Goal: Task Accomplishment & Management: Use online tool/utility

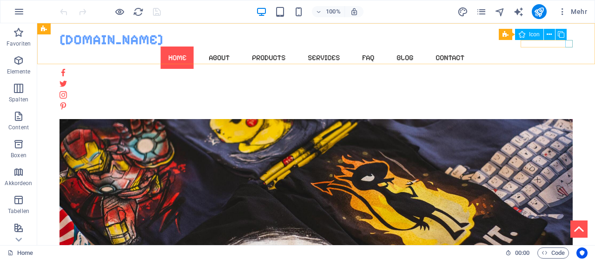
click at [567, 102] on figure at bounding box center [316, 105] width 513 height 7
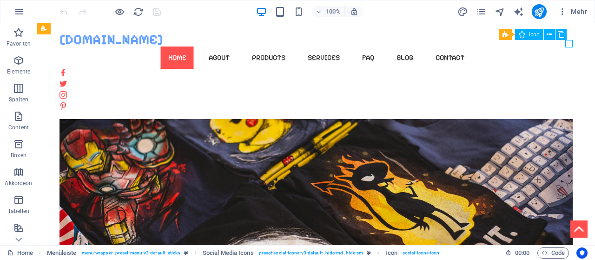
click at [570, 102] on figure at bounding box center [316, 105] width 513 height 7
click at [553, 35] on button at bounding box center [549, 34] width 11 height 11
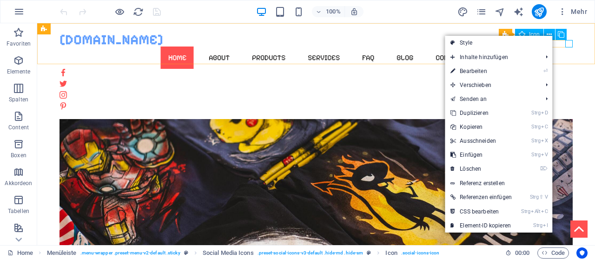
click at [571, 102] on figure at bounding box center [316, 105] width 513 height 7
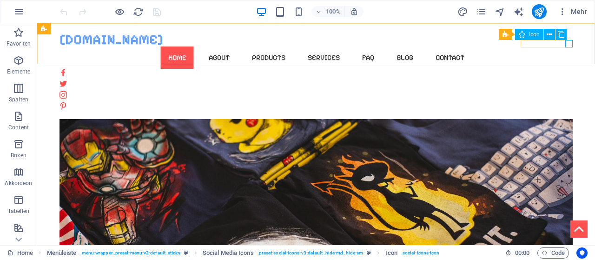
click at [571, 102] on figure at bounding box center [316, 105] width 513 height 7
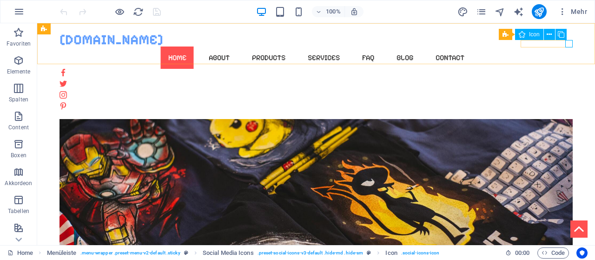
select select "xMidYMid"
select select "px"
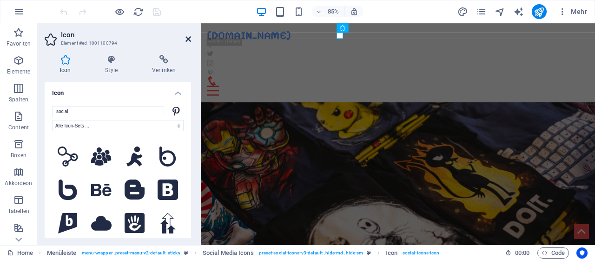
click at [191, 40] on icon at bounding box center [189, 38] width 6 height 7
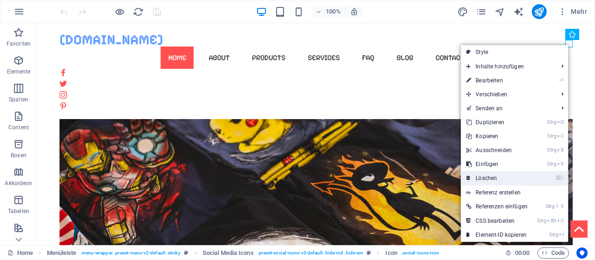
click at [516, 174] on link "⌦ Löschen" at bounding box center [497, 178] width 73 height 14
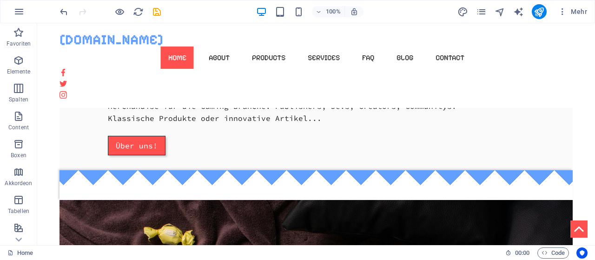
click at [493, 60] on div "[DOMAIN_NAME] Home About Products Services FAQ Blog Contact Menu" at bounding box center [316, 65] width 558 height 85
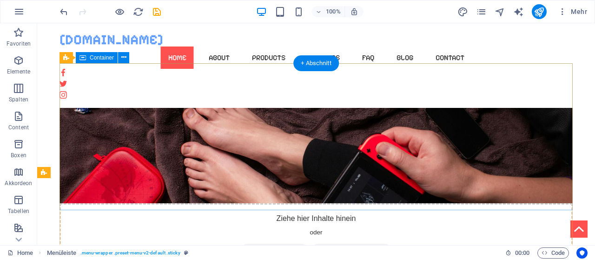
scroll to position [426, 0]
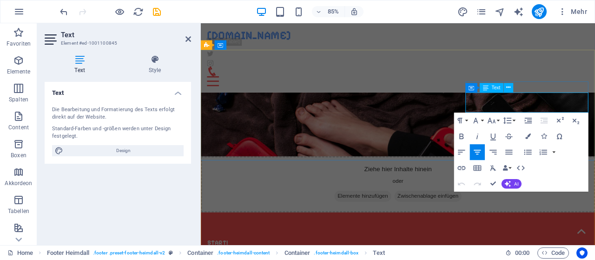
drag, startPoint x: 572, startPoint y: 122, endPoint x: 522, endPoint y: 126, distance: 49.9
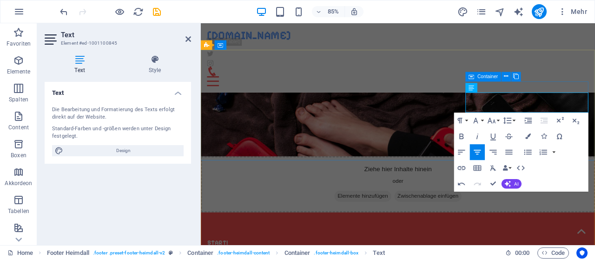
drag, startPoint x: 578, startPoint y: 122, endPoint x: 665, endPoint y: 126, distance: 86.6
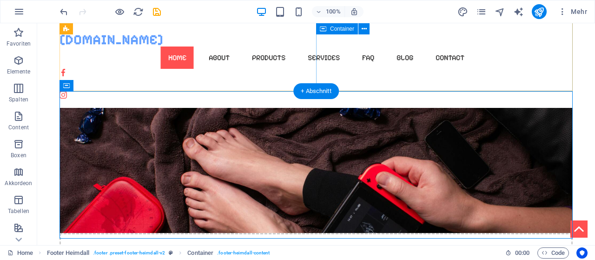
scroll to position [397, 0]
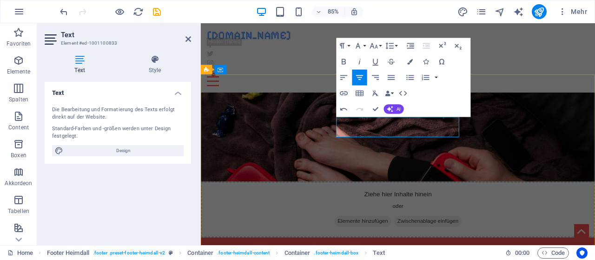
drag, startPoint x: 433, startPoint y: 138, endPoint x: 439, endPoint y: 139, distance: 6.1
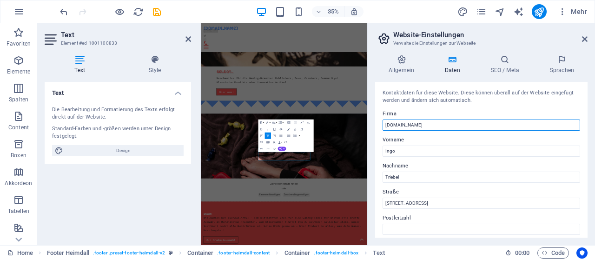
click at [403, 122] on input "[DOMAIN_NAME]" at bounding box center [482, 125] width 198 height 11
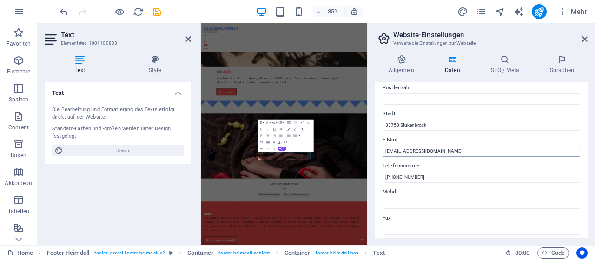
scroll to position [133, 0]
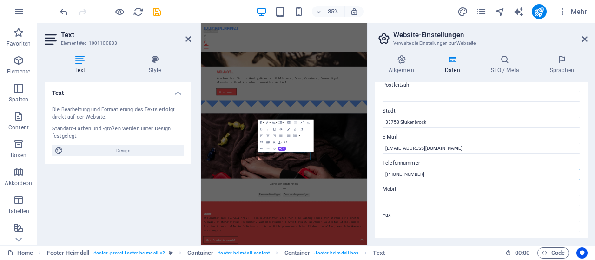
click at [421, 170] on input "[PHONE_NUMBER]" at bounding box center [482, 174] width 198 height 11
drag, startPoint x: 395, startPoint y: 171, endPoint x: 447, endPoint y: 185, distance: 54.3
click at [447, 180] on input "[PHONE_NUMBER]" at bounding box center [482, 174] width 198 height 11
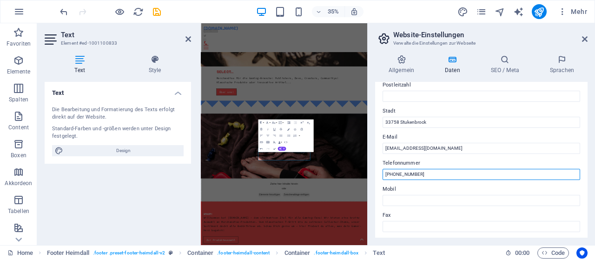
paste input "05207 - 51 22 857"
click at [397, 173] on input "[PHONE_NUMBER] - 51 22 857" at bounding box center [482, 174] width 198 height 11
type input "+49 5207 - 51 22 857"
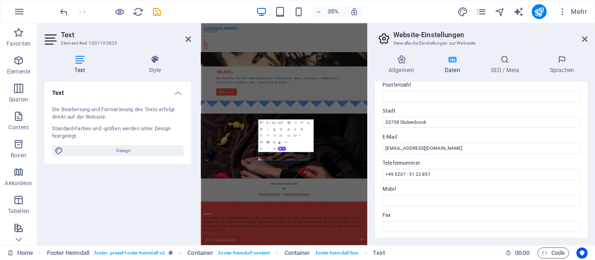
click at [409, 13] on div "35% Mehr" at bounding box center [324, 11] width 533 height 15
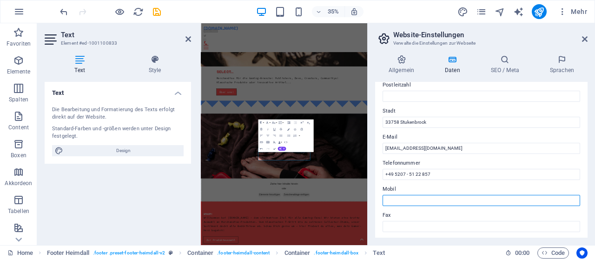
click at [403, 200] on input "Mobil" at bounding box center [482, 200] width 198 height 11
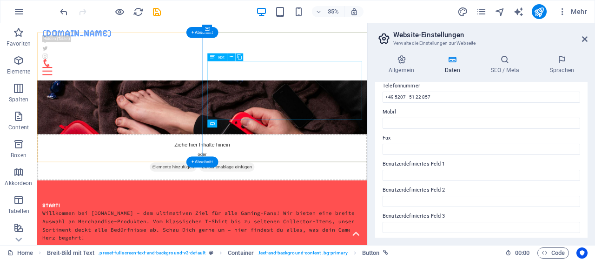
scroll to position [309, 0]
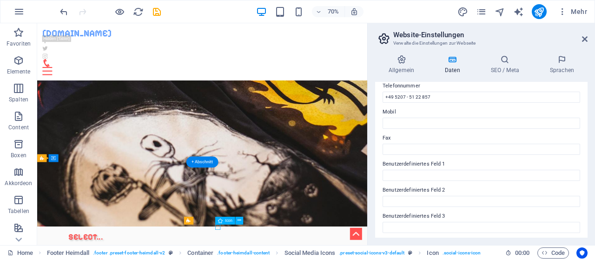
select select "xMidYMid"
select select "px"
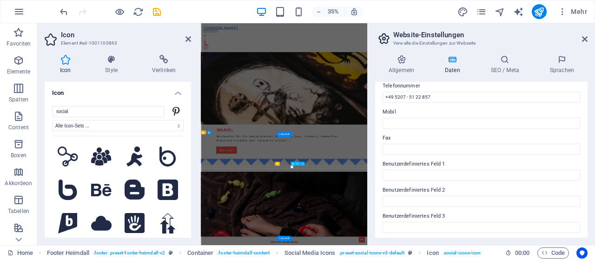
scroll to position [475, 0]
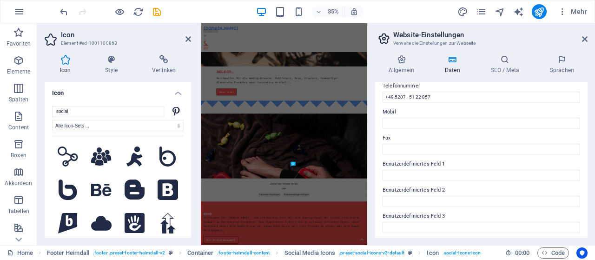
click at [192, 35] on aside "Icon Element #ed-1001100863 Icon Style Verlinken Icon social Alle Icon-Sets ...…" at bounding box center [119, 134] width 164 height 222
click at [189, 38] on icon at bounding box center [189, 38] width 6 height 7
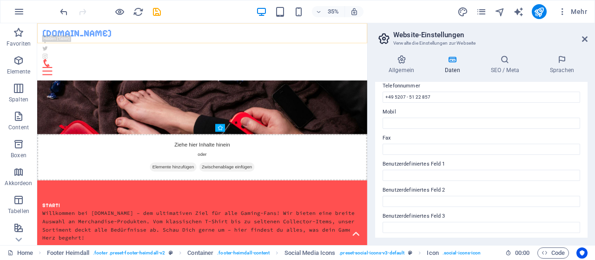
scroll to position [442, 0]
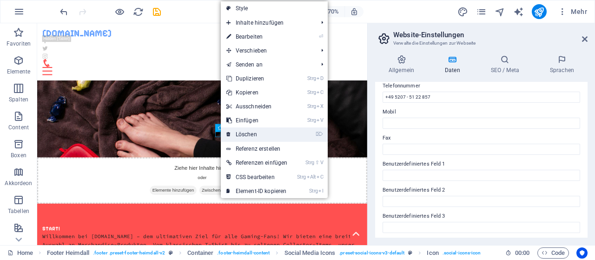
click at [233, 133] on link "⌦ Löschen" at bounding box center [257, 134] width 73 height 14
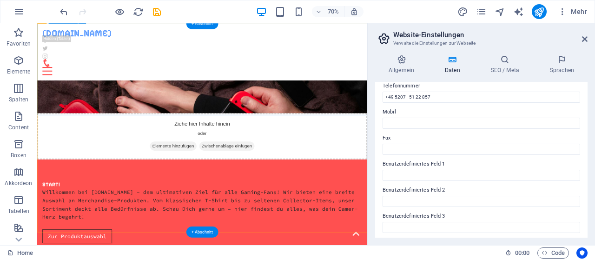
scroll to position [507, 0]
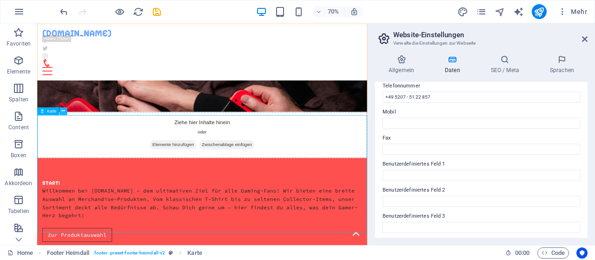
click at [63, 109] on icon at bounding box center [63, 110] width 4 height 7
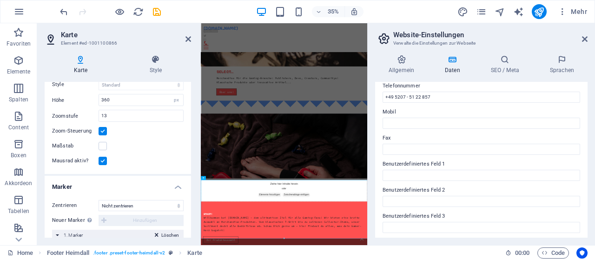
scroll to position [110, 0]
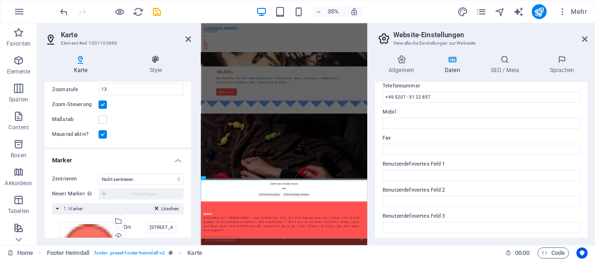
drag, startPoint x: 181, startPoint y: 160, endPoint x: 187, endPoint y: 161, distance: 6.6
click at [187, 161] on div "Kartenoptionen Kartenmitte [STREET_ADDRESS] Die Karte wird im Embed-Modus gelad…" at bounding box center [118, 160] width 146 height 156
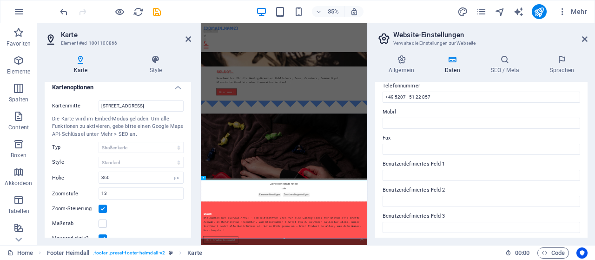
scroll to position [0, 0]
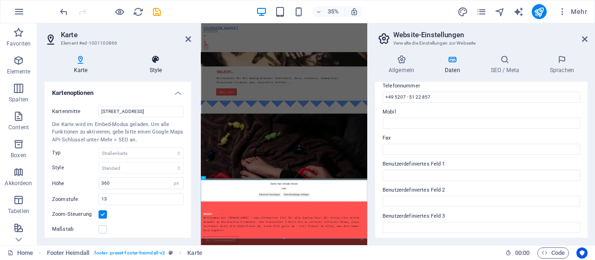
click at [157, 62] on icon at bounding box center [155, 59] width 71 height 9
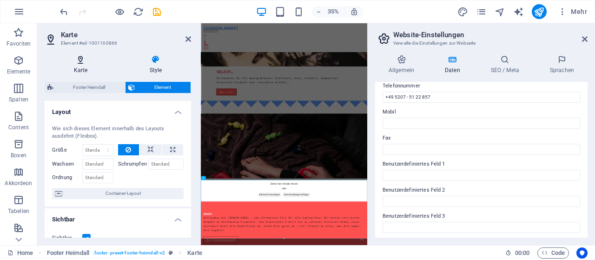
click at [82, 66] on h4 "Karte" at bounding box center [83, 65] width 76 height 20
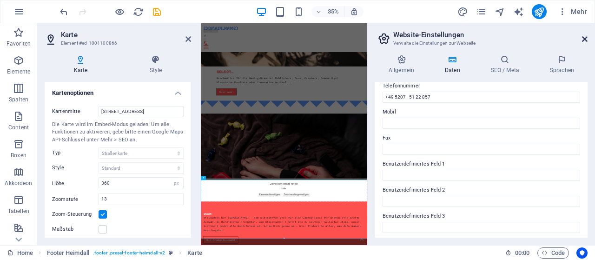
click at [585, 42] on icon at bounding box center [585, 38] width 6 height 7
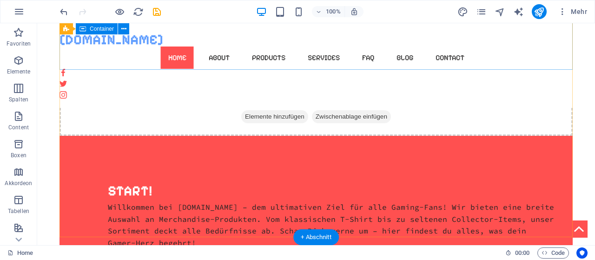
scroll to position [580, 0]
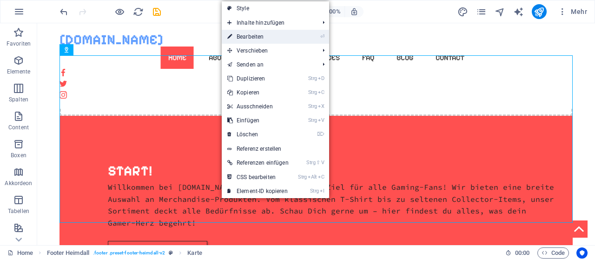
click at [299, 35] on li "⏎ Bearbeiten" at bounding box center [275, 37] width 107 height 14
click at [274, 40] on link "⏎ Bearbeiten" at bounding box center [258, 37] width 73 height 14
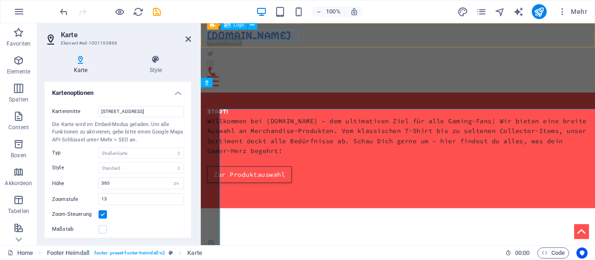
scroll to position [512, 0]
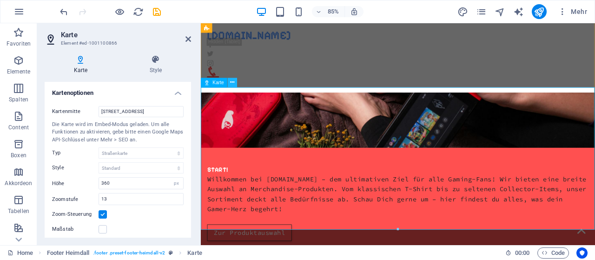
click at [234, 80] on icon at bounding box center [232, 82] width 4 height 8
click at [236, 84] on button at bounding box center [232, 82] width 9 height 9
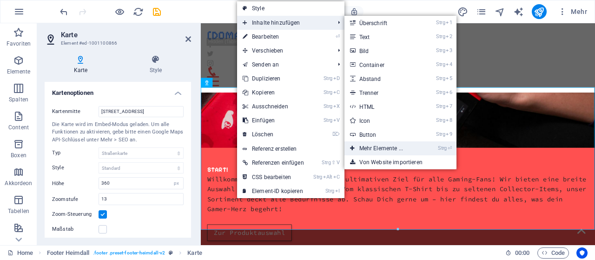
click at [380, 145] on link "Strg ⏎ Mehr Elemente ..." at bounding box center [383, 148] width 77 height 14
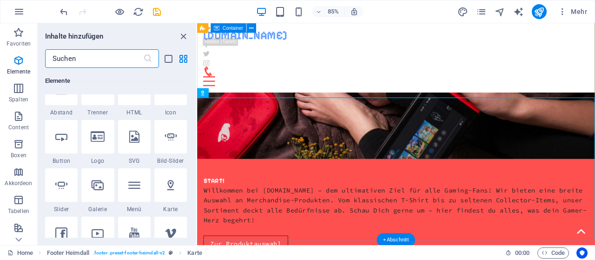
scroll to position [499, 0]
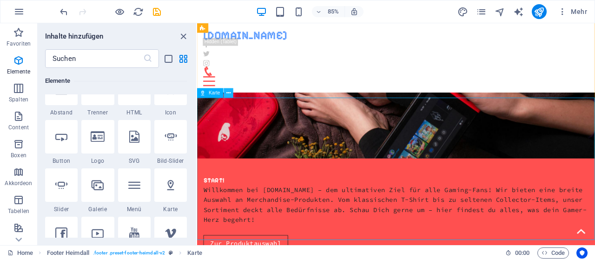
click at [228, 93] on icon at bounding box center [228, 93] width 4 height 8
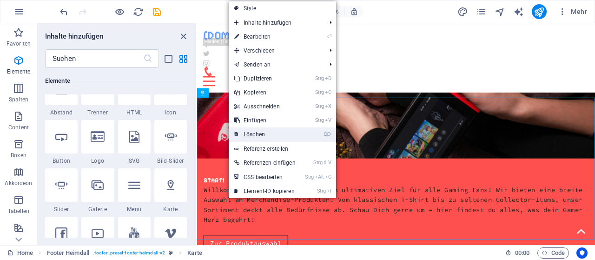
click at [260, 134] on link "⌦ Löschen" at bounding box center [265, 134] width 73 height 14
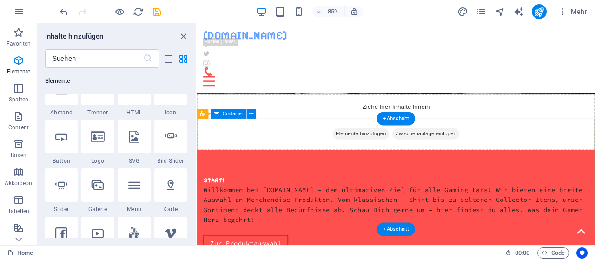
scroll to position [345, 0]
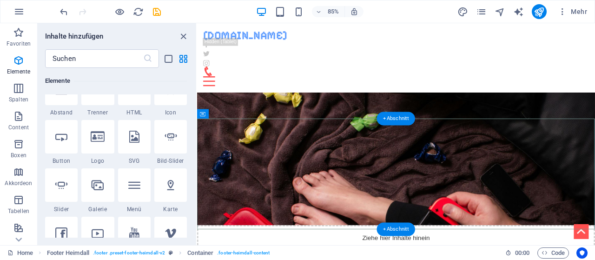
click at [409, 121] on div "+ Abschnitt" at bounding box center [396, 118] width 39 height 13
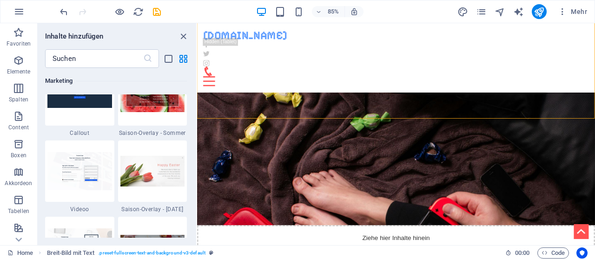
scroll to position [7740, 0]
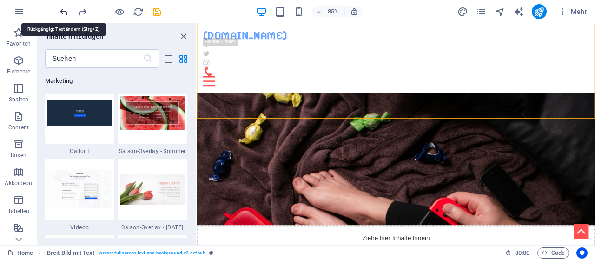
click at [69, 13] on icon "undo" at bounding box center [64, 12] width 11 height 11
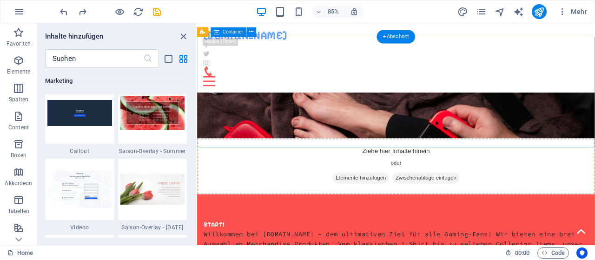
scroll to position [448, 0]
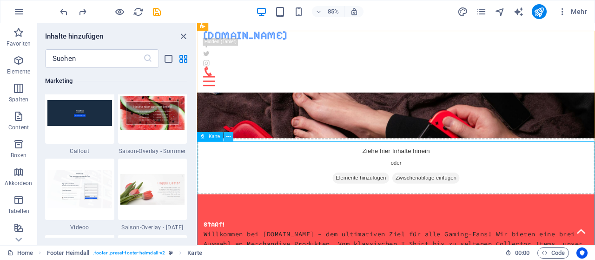
click at [230, 134] on icon at bounding box center [228, 137] width 4 height 8
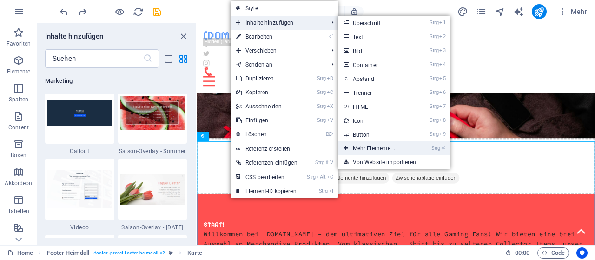
click at [380, 147] on link "Strg ⏎ Mehr Elemente ..." at bounding box center [376, 148] width 77 height 14
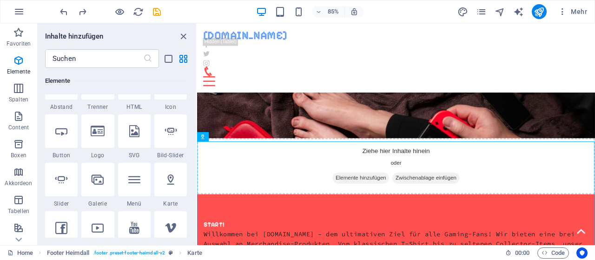
scroll to position [173, 0]
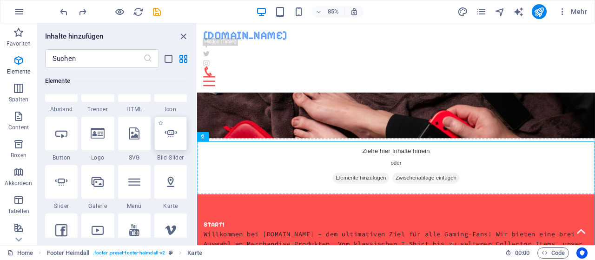
click at [173, 137] on icon at bounding box center [171, 133] width 12 height 12
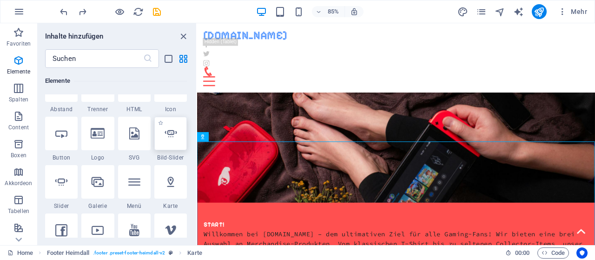
select select "ms"
select select "s"
select select "progressive"
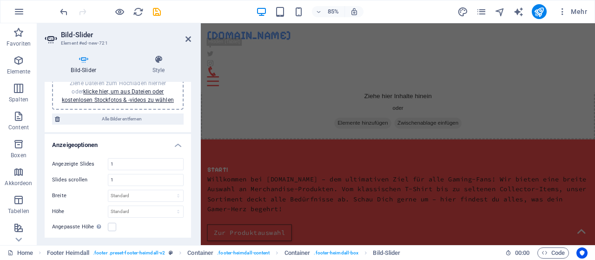
scroll to position [0, 0]
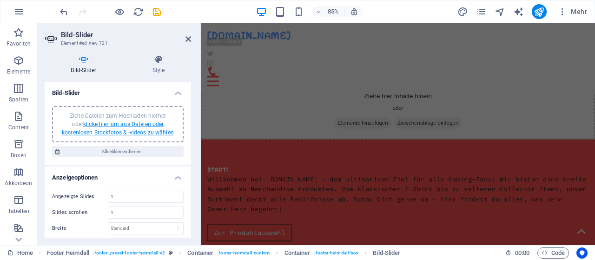
click at [140, 124] on link "klicke hier, um aus Dateien oder kostenlosen Stockfotos & -videos zu wählen" at bounding box center [118, 128] width 112 height 15
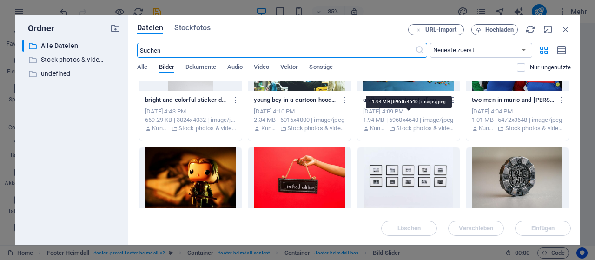
scroll to position [288, 0]
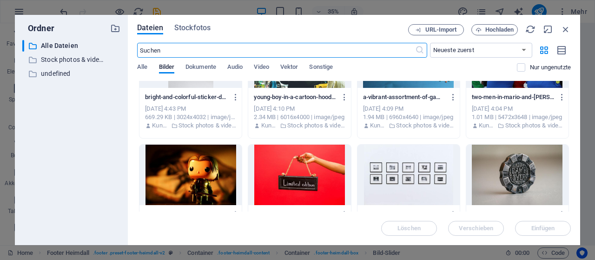
click at [527, 180] on div at bounding box center [517, 175] width 102 height 60
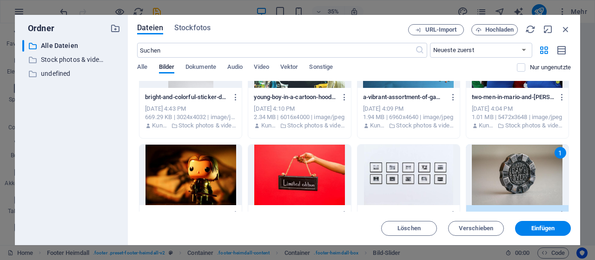
click at [205, 86] on div at bounding box center [191, 57] width 102 height 60
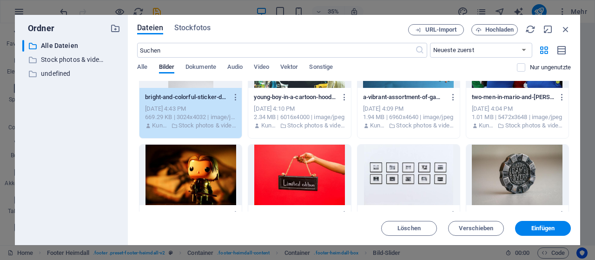
click at [523, 186] on div at bounding box center [517, 175] width 102 height 60
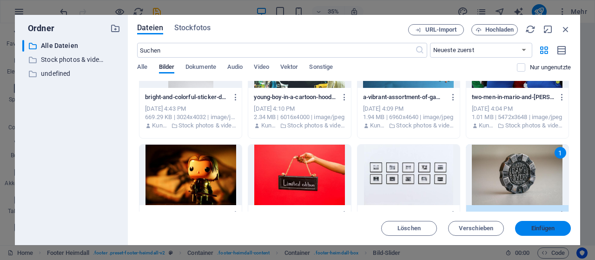
click at [533, 224] on button "Einfügen" at bounding box center [543, 228] width 56 height 15
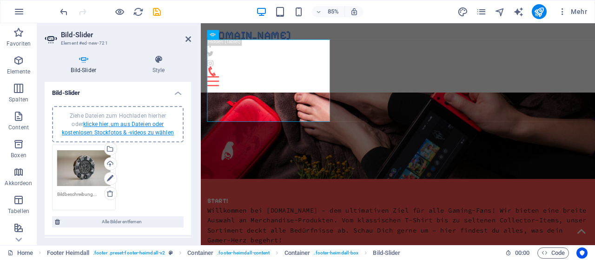
click at [136, 122] on link "klicke hier, um aus Dateien oder kostenlosen Stockfotos & -videos zu wählen" at bounding box center [118, 128] width 112 height 15
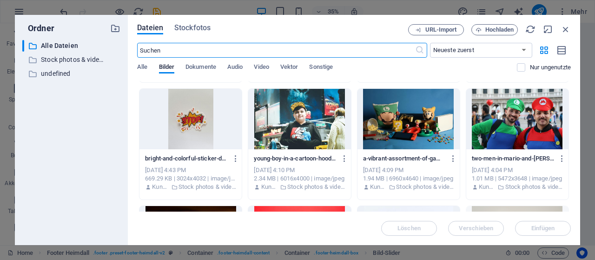
scroll to position [229, 0]
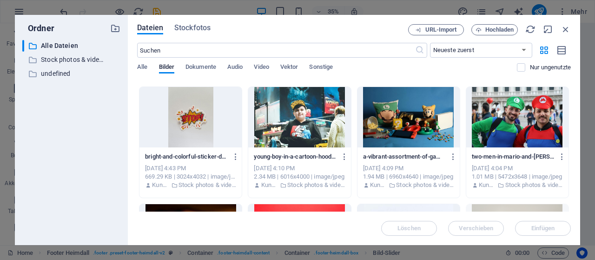
click at [434, 113] on div at bounding box center [409, 117] width 102 height 60
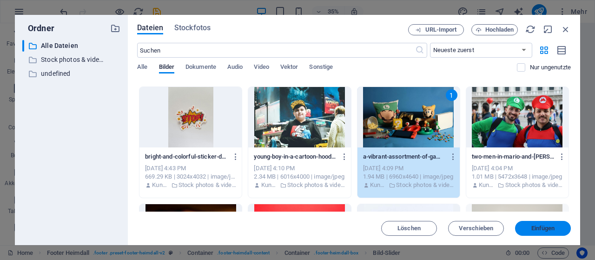
drag, startPoint x: 543, startPoint y: 226, endPoint x: 403, endPoint y: 240, distance: 140.6
click at [543, 226] on span "Einfügen" at bounding box center [544, 229] width 24 height 6
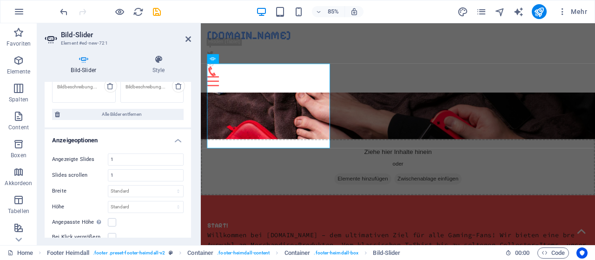
scroll to position [106, 0]
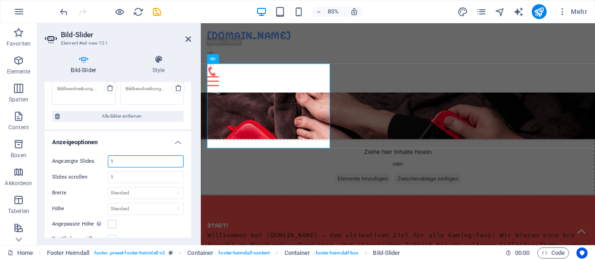
click at [126, 159] on input "1" at bounding box center [145, 161] width 75 height 11
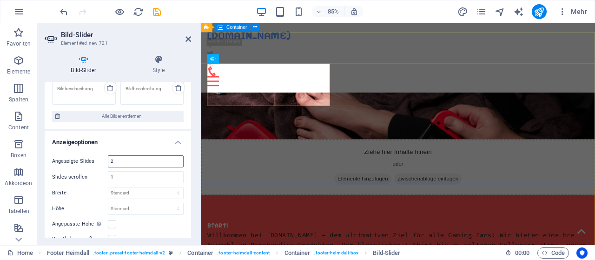
type input "2"
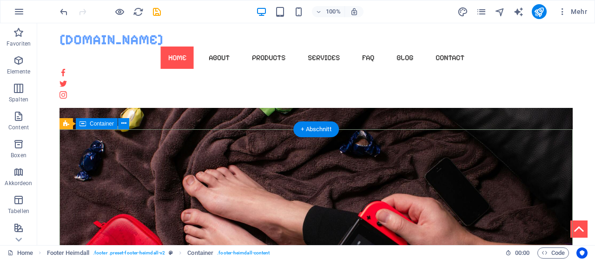
scroll to position [360, 0]
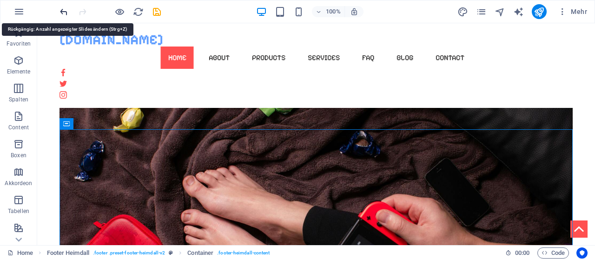
click at [66, 14] on icon "undo" at bounding box center [64, 12] width 11 height 11
click at [65, 12] on icon "undo" at bounding box center [64, 12] width 11 height 11
click at [64, 11] on icon "undo" at bounding box center [64, 12] width 11 height 11
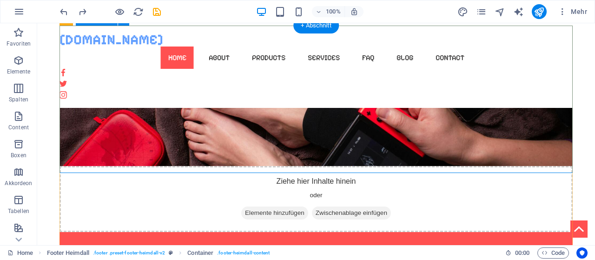
scroll to position [466, 0]
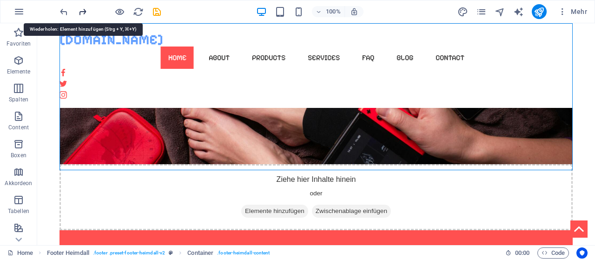
click at [78, 13] on icon "redo" at bounding box center [82, 12] width 11 height 11
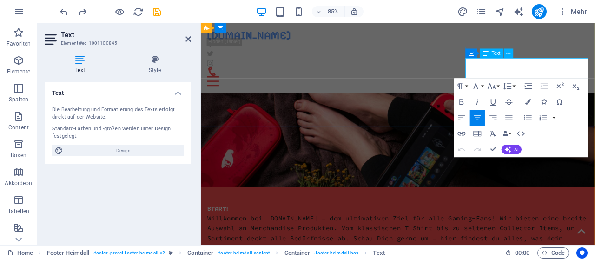
drag, startPoint x: 562, startPoint y: 80, endPoint x: 665, endPoint y: 76, distance: 102.8
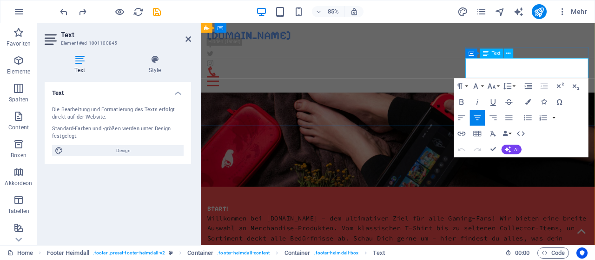
drag, startPoint x: 650, startPoint y: 83, endPoint x: 559, endPoint y: 84, distance: 90.2
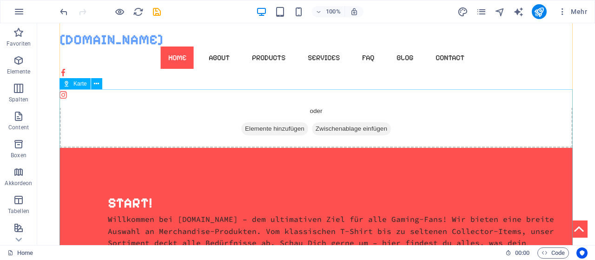
scroll to position [545, 0]
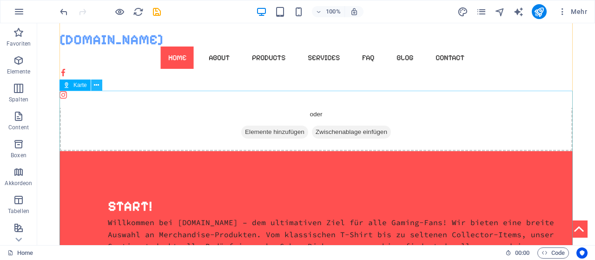
click at [100, 82] on button at bounding box center [96, 85] width 11 height 11
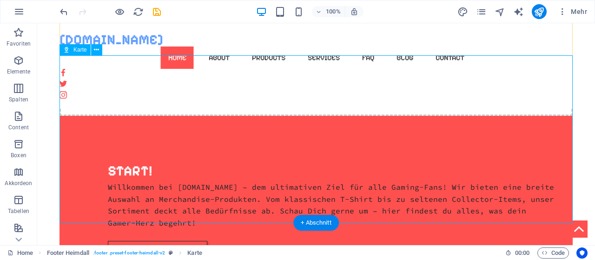
click at [96, 49] on icon at bounding box center [96, 50] width 5 height 10
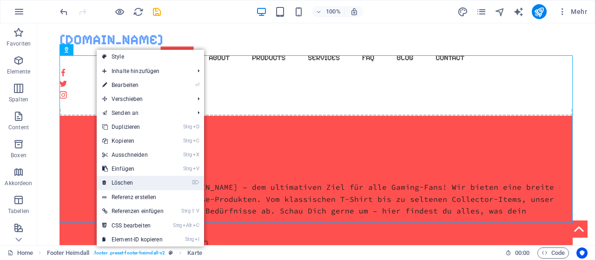
click at [166, 181] on link "⌦ Löschen" at bounding box center [133, 183] width 73 height 14
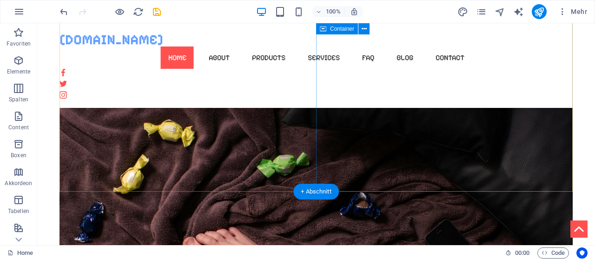
scroll to position [297, 0]
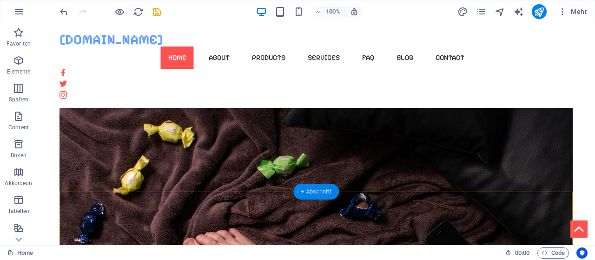
drag, startPoint x: 320, startPoint y: 193, endPoint x: 122, endPoint y: 171, distance: 198.5
click at [320, 193] on div "+ Abschnitt" at bounding box center [316, 192] width 46 height 16
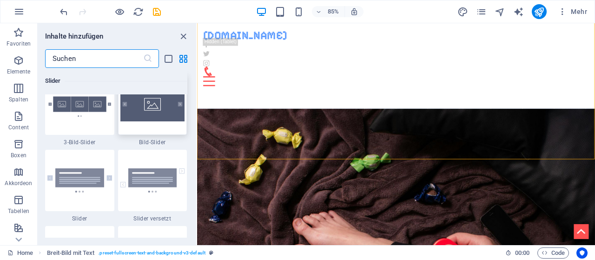
scroll to position [5294, 0]
click at [91, 176] on img at bounding box center [79, 180] width 65 height 24
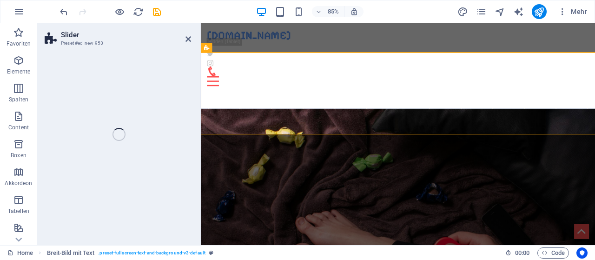
scroll to position [423, 0]
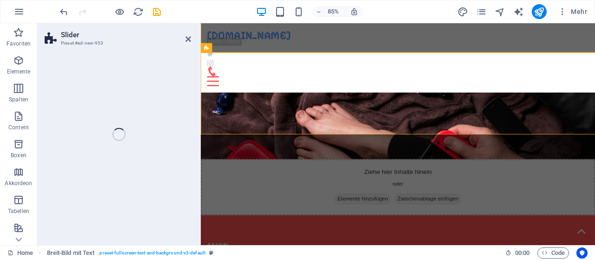
select select "rem"
select select "px"
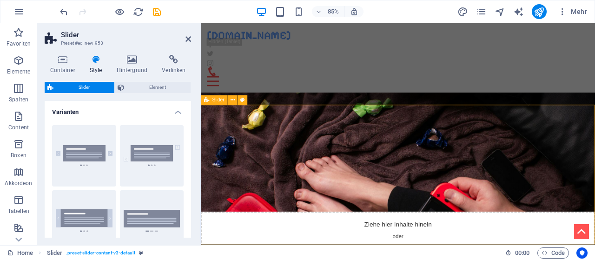
scroll to position [358, 0]
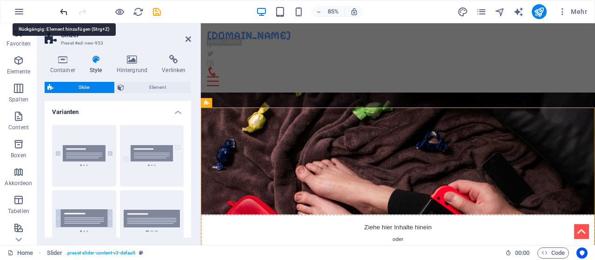
click at [67, 11] on icon "undo" at bounding box center [64, 12] width 11 height 11
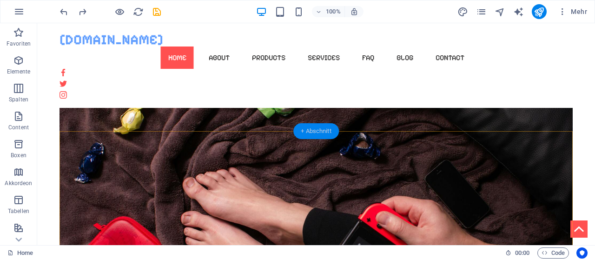
click at [316, 136] on div "+ Abschnitt" at bounding box center [316, 131] width 46 height 16
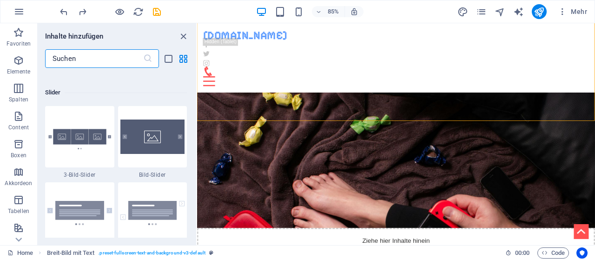
scroll to position [5264, 0]
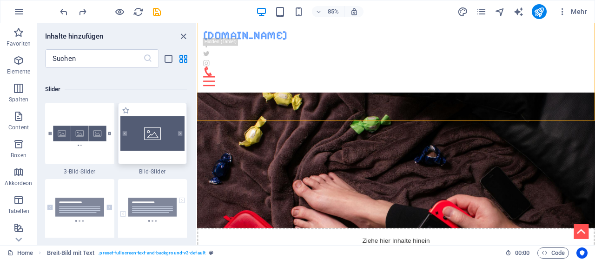
click at [156, 142] on img at bounding box center [152, 133] width 65 height 34
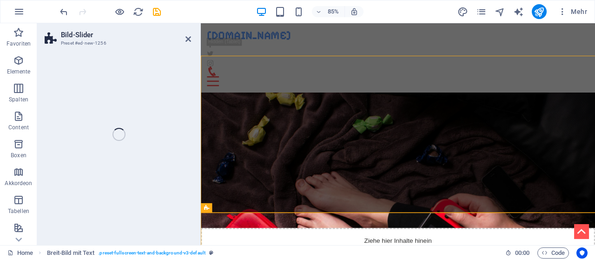
scroll to position [234, 0]
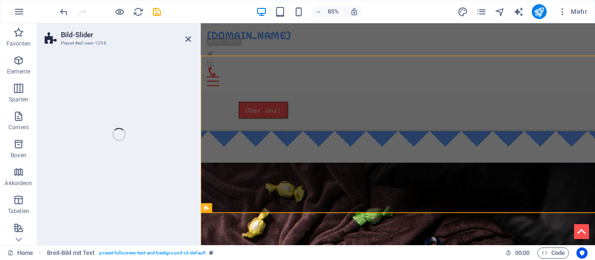
select select "rem"
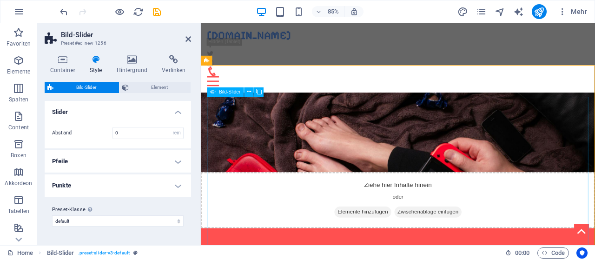
scroll to position [408, 0]
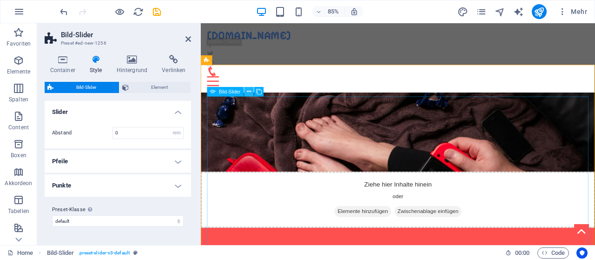
click at [253, 91] on button at bounding box center [248, 91] width 9 height 9
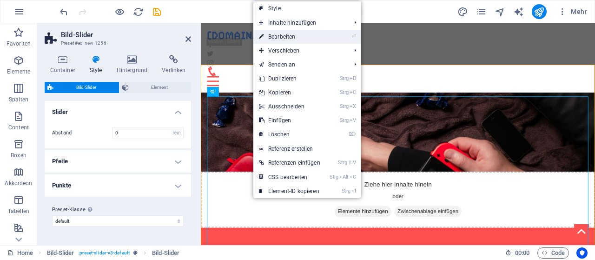
click at [302, 36] on link "⏎ Bearbeiten" at bounding box center [289, 37] width 73 height 14
select select "px"
select select "ms"
select select "s"
select select "progressive"
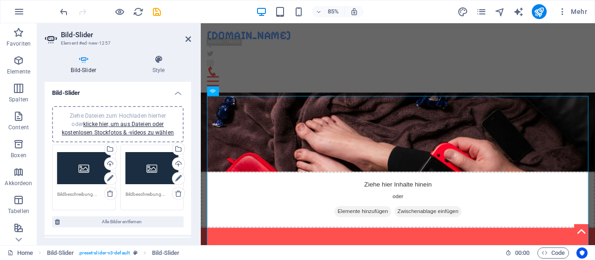
click at [92, 178] on div "Ziehe Dateien zum Hochladen hierher oder klicke hier, um aus Dateien oder koste…" at bounding box center [83, 168] width 53 height 37
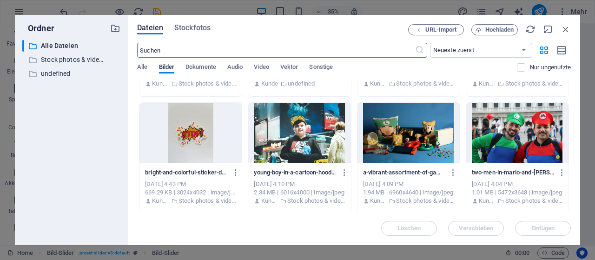
scroll to position [214, 0]
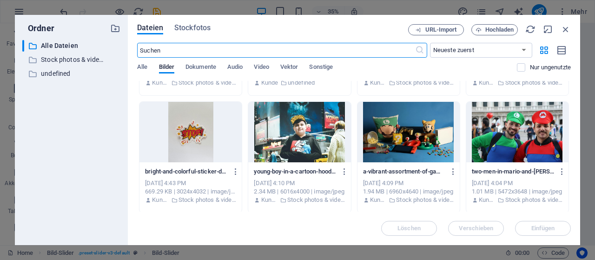
click at [192, 128] on div at bounding box center [191, 132] width 102 height 60
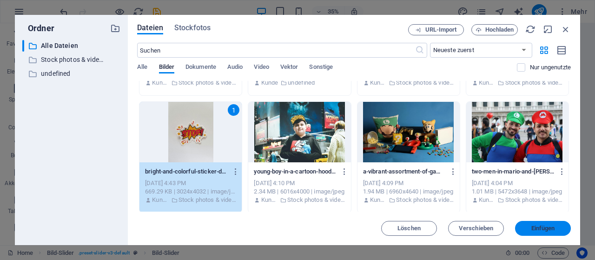
click at [546, 224] on button "Einfügen" at bounding box center [543, 228] width 56 height 15
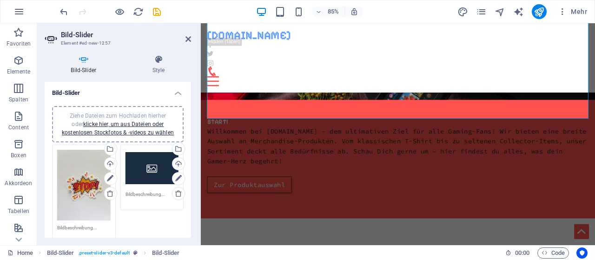
click at [84, 226] on textarea at bounding box center [83, 234] width 53 height 21
click at [161, 173] on div "Ziehe Dateien zum Hochladen hierher oder klicke hier, um aus Dateien oder koste…" at bounding box center [152, 168] width 53 height 37
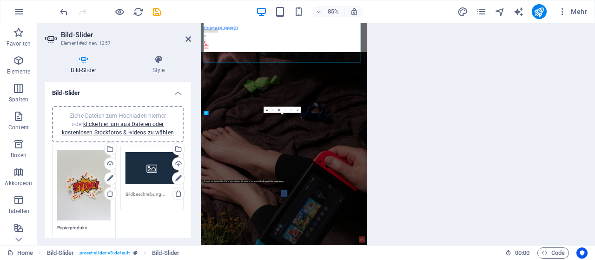
type textarea "Papierproduke"
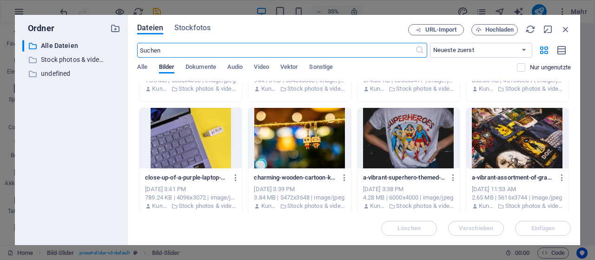
scroll to position [443, 0]
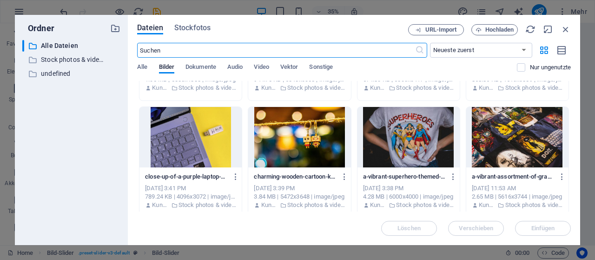
click at [426, 125] on div at bounding box center [409, 137] width 102 height 60
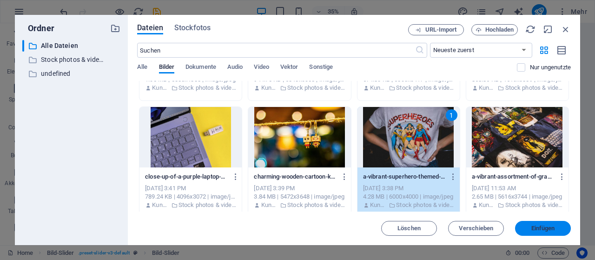
click at [545, 227] on span "Einfügen" at bounding box center [544, 229] width 24 height 6
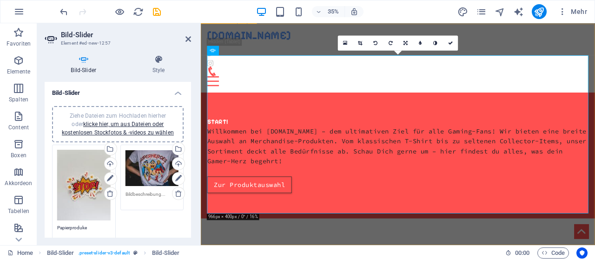
scroll to position [456, 0]
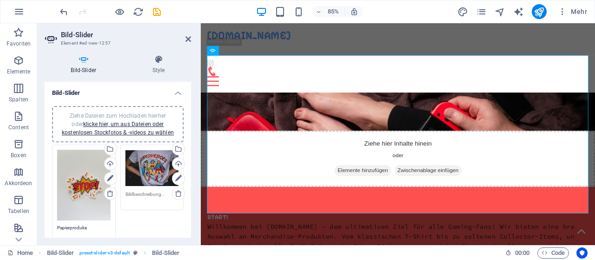
click at [158, 200] on textarea at bounding box center [152, 198] width 53 height 14
click at [160, 200] on textarea at bounding box center [152, 201] width 53 height 21
type textarea "Textilien"
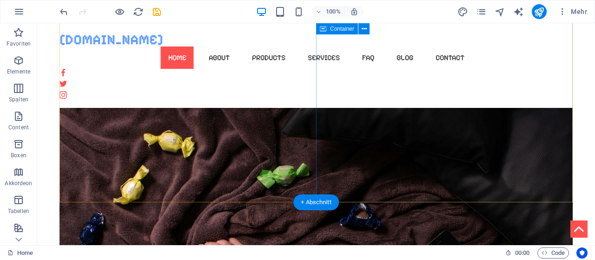
scroll to position [345, 0]
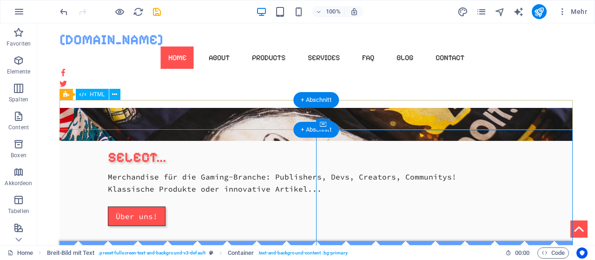
scroll to position [122, 0]
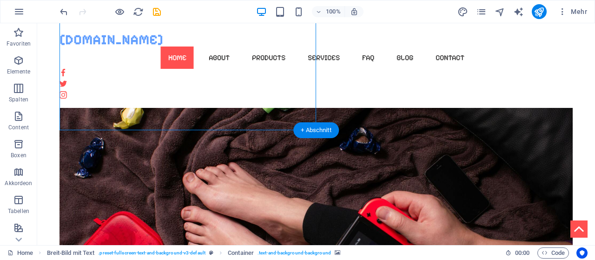
scroll to position [364, 0]
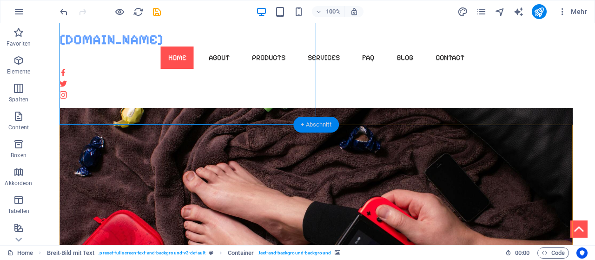
click at [311, 130] on div "+ Abschnitt" at bounding box center [316, 125] width 46 height 16
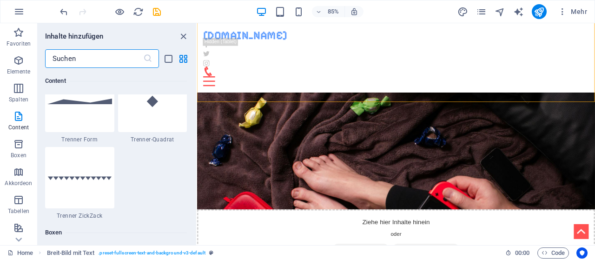
scroll to position [2410, 0]
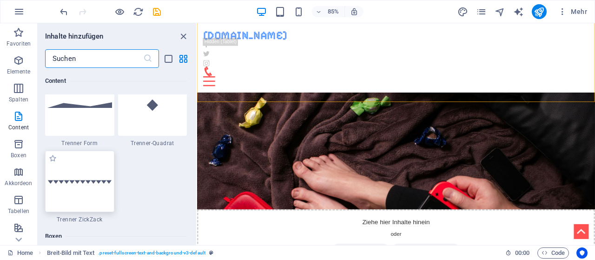
click at [76, 184] on div at bounding box center [79, 181] width 69 height 61
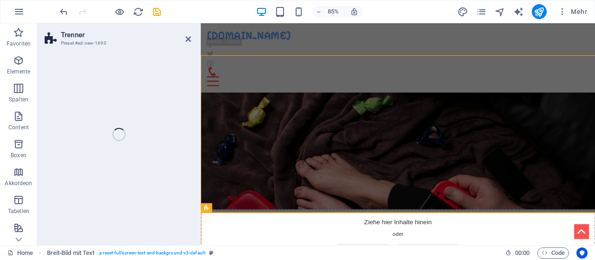
scroll to position [234, 0]
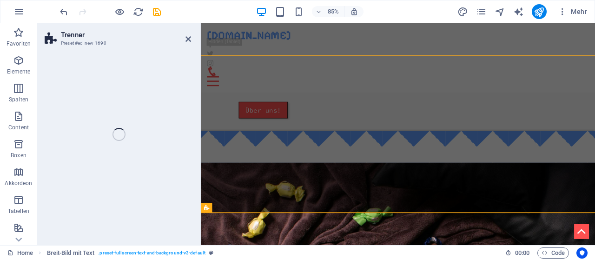
select select "zigzag"
select select "rem"
select select "preset-separator-v3-zigzag"
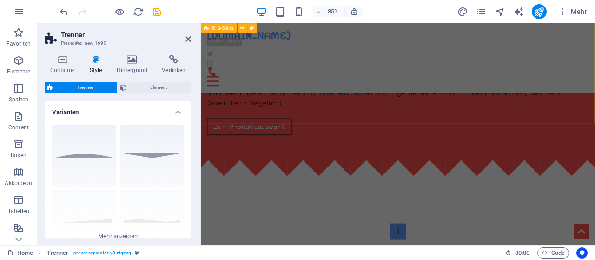
scroll to position [642, 0]
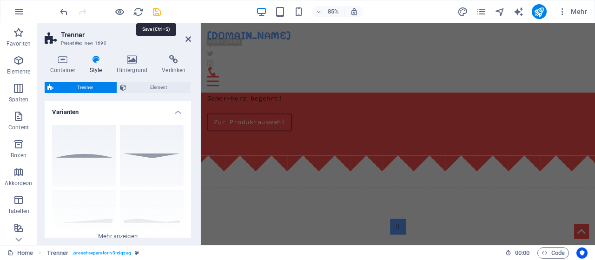
click at [160, 11] on icon "save" at bounding box center [157, 12] width 11 height 11
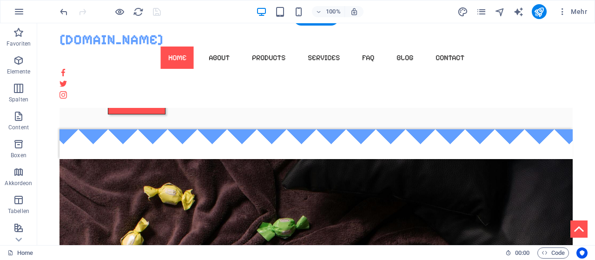
scroll to position [167, 0]
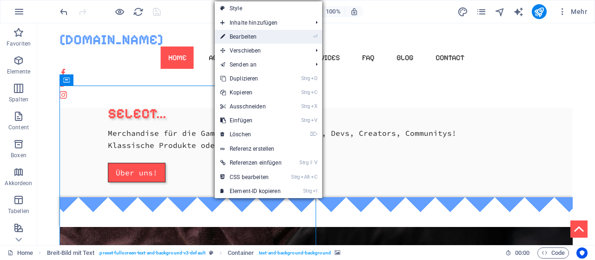
click at [262, 33] on link "⏎ Bearbeiten" at bounding box center [251, 37] width 73 height 14
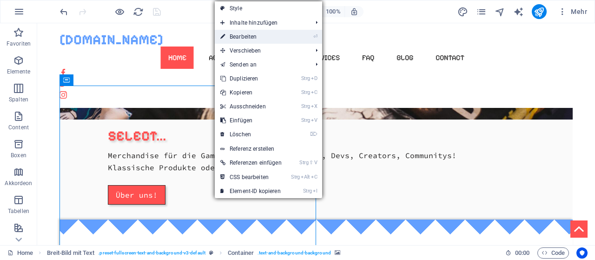
select select "px"
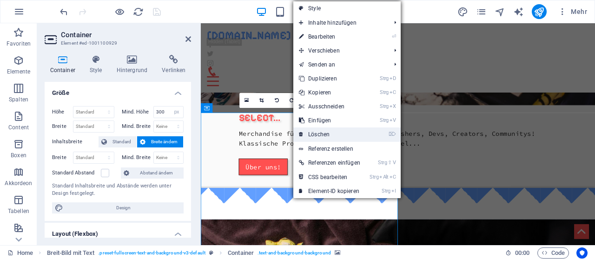
click at [318, 135] on link "⌦ Löschen" at bounding box center [329, 134] width 73 height 14
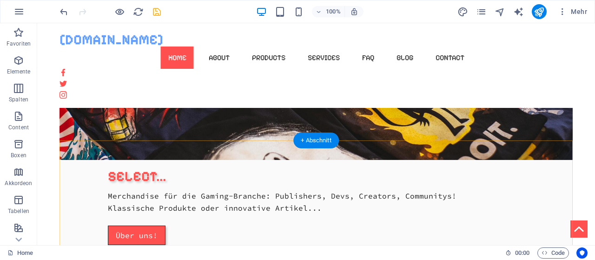
scroll to position [102, 0]
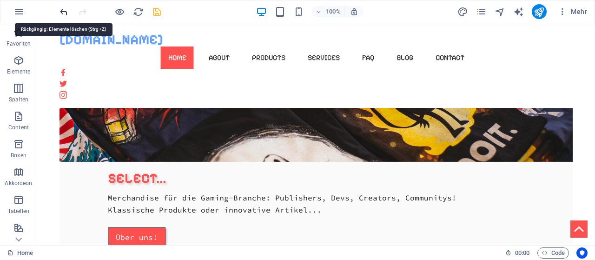
click at [63, 13] on icon "undo" at bounding box center [64, 12] width 11 height 11
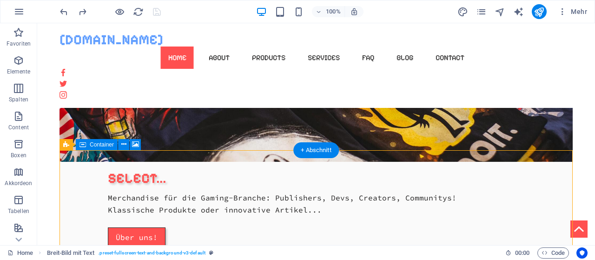
drag, startPoint x: 185, startPoint y: 166, endPoint x: 169, endPoint y: 199, distance: 36.6
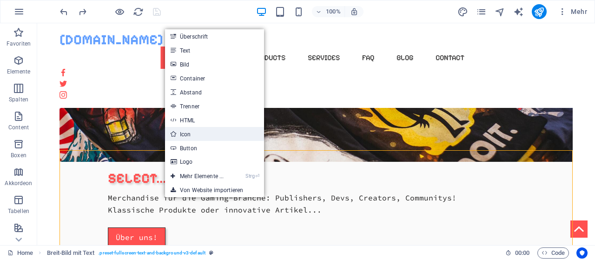
click at [215, 133] on link "Icon" at bounding box center [214, 134] width 99 height 14
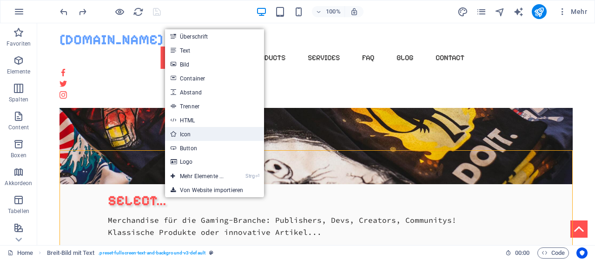
select select "xMidYMid"
select select "px"
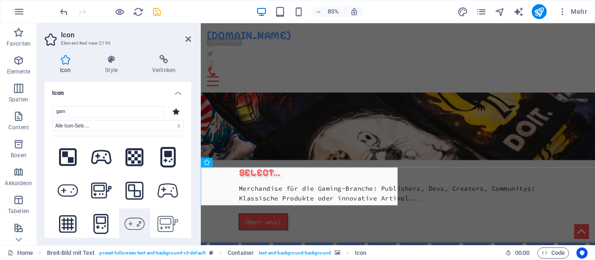
scroll to position [199, 0]
type input "gam"
click at [103, 220] on icon at bounding box center [100, 224] width 15 height 20
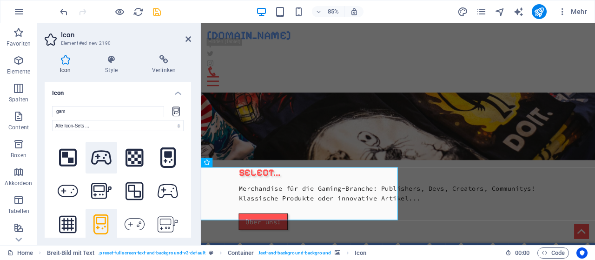
click at [107, 164] on icon at bounding box center [101, 158] width 20 height 14
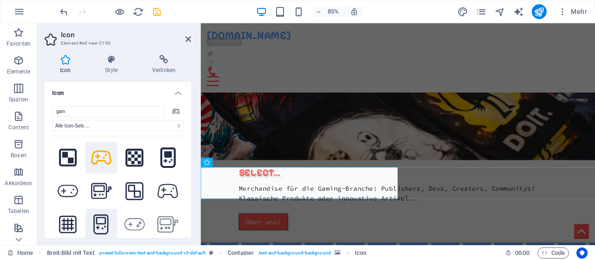
click at [107, 224] on icon at bounding box center [100, 224] width 15 height 20
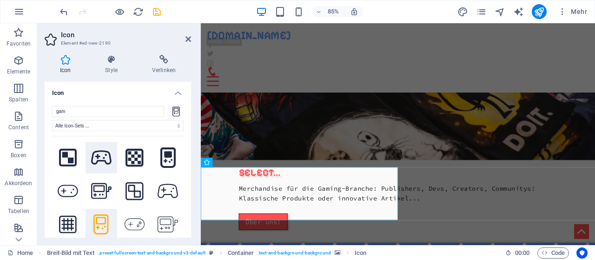
click at [107, 161] on icon at bounding box center [101, 157] width 20 height 16
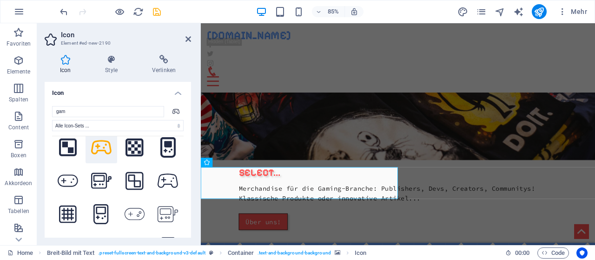
scroll to position [0, 0]
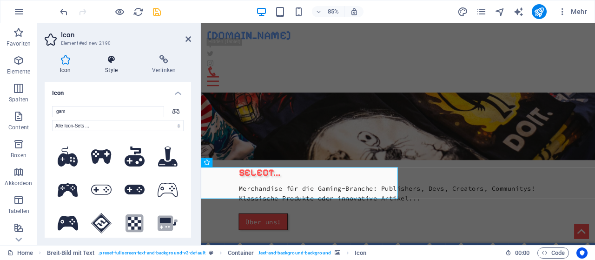
click at [115, 71] on h4 "Style" at bounding box center [113, 65] width 47 height 20
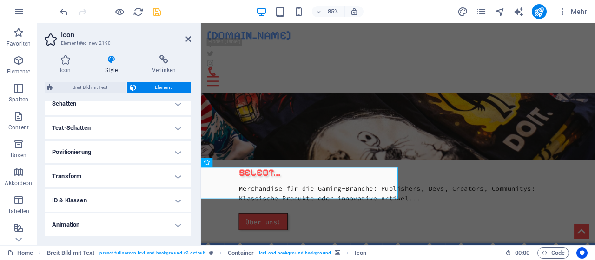
scroll to position [244, 0]
click at [117, 154] on h4 "Positionierung" at bounding box center [118, 150] width 146 height 22
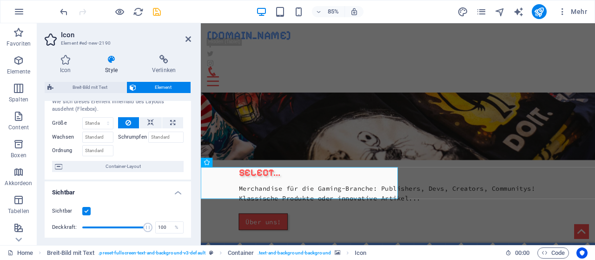
scroll to position [0, 0]
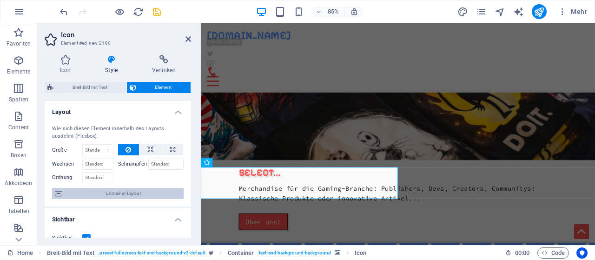
click at [127, 197] on span "Container-Layout" at bounding box center [123, 193] width 116 height 11
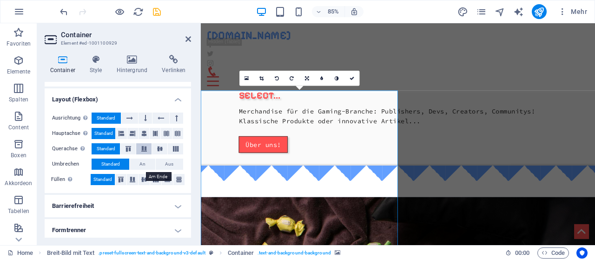
scroll to position [21, 0]
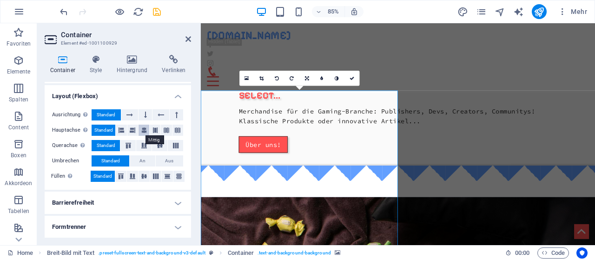
click at [146, 133] on icon at bounding box center [144, 130] width 6 height 11
click at [110, 129] on span "Standard" at bounding box center [103, 130] width 19 height 11
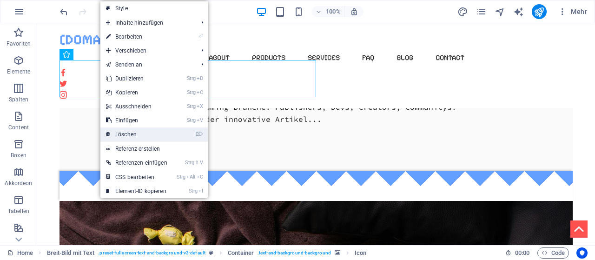
click at [151, 129] on link "⌦ Löschen" at bounding box center [136, 134] width 73 height 14
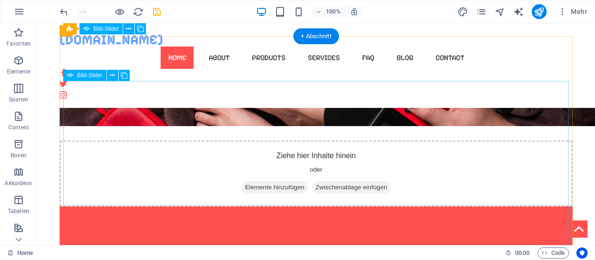
scroll to position [490, 0]
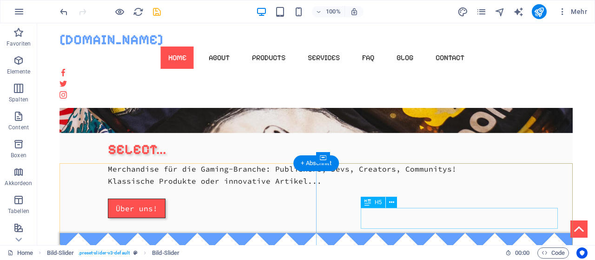
scroll to position [81, 0]
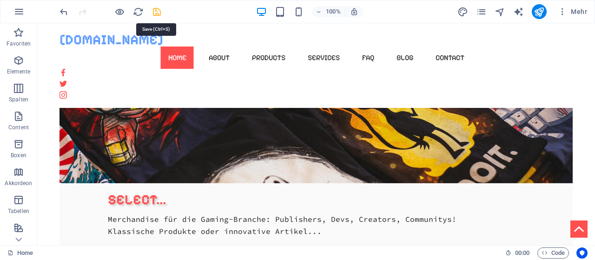
click at [155, 10] on icon "save" at bounding box center [157, 12] width 11 height 11
click at [141, 8] on icon "reload" at bounding box center [138, 12] width 11 height 11
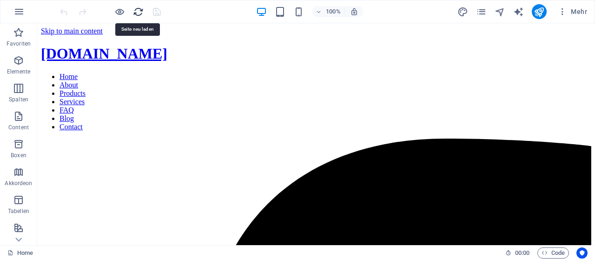
scroll to position [0, 0]
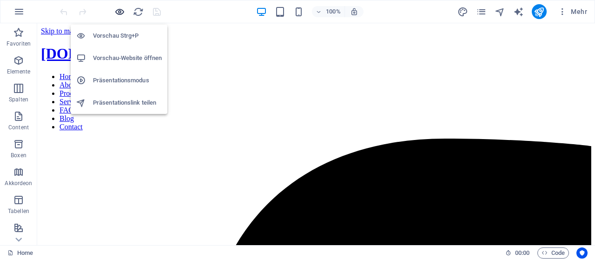
click at [120, 15] on icon "button" at bounding box center [119, 12] width 11 height 11
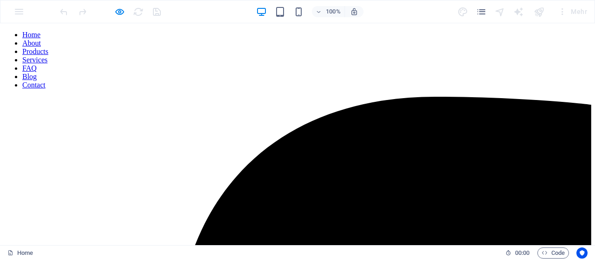
scroll to position [45, 0]
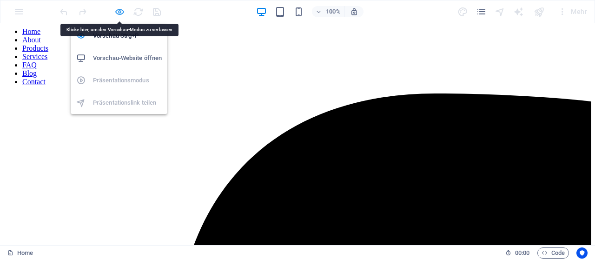
click at [123, 9] on icon "button" at bounding box center [119, 12] width 11 height 11
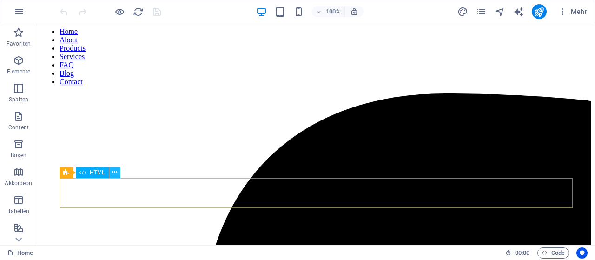
click at [117, 173] on icon at bounding box center [114, 172] width 5 height 10
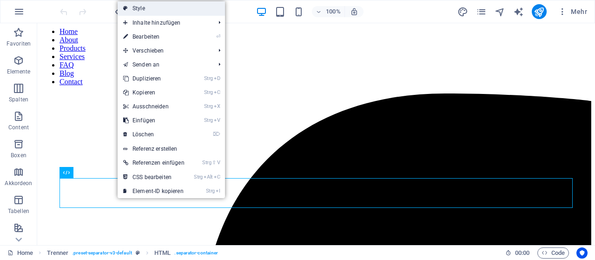
click at [173, 11] on link "Style" at bounding box center [171, 8] width 107 height 14
select select "zigzag"
select select "rem"
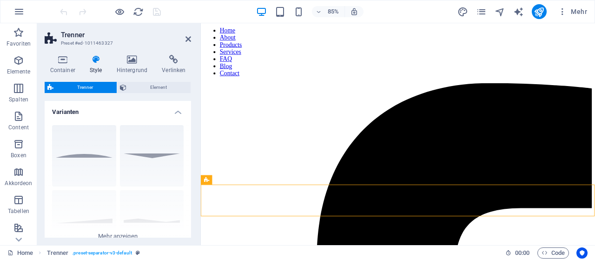
click at [95, 67] on h4 "Style" at bounding box center [97, 65] width 27 height 20
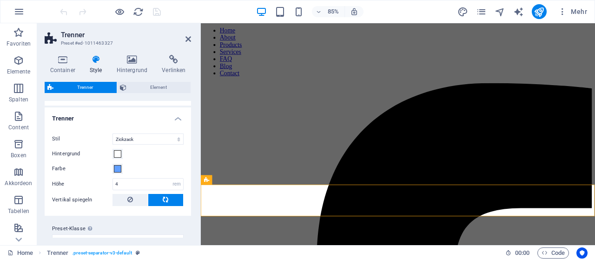
scroll to position [166, 0]
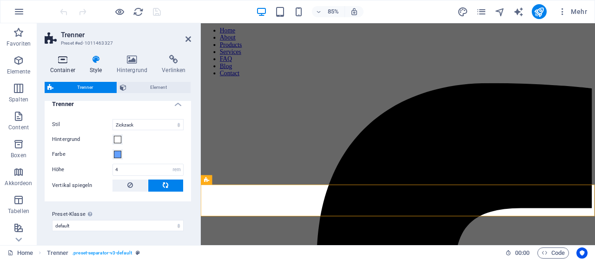
click at [67, 60] on icon at bounding box center [63, 59] width 36 height 9
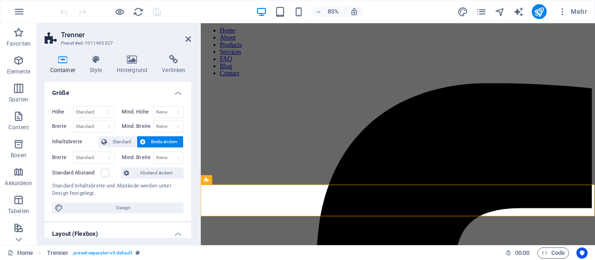
scroll to position [220, 0]
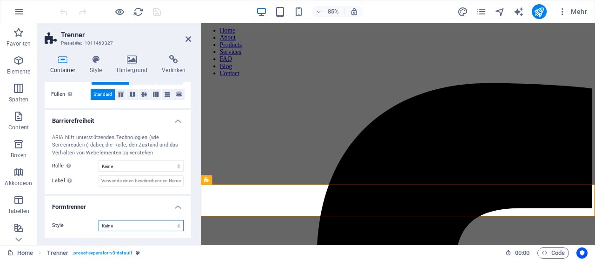
click at [99, 220] on select "Keine Dreieck Viereck Diagonal Polygon 1 Polygon 2 Zickzack Mehrere Zickzack We…" at bounding box center [141, 225] width 85 height 11
select select "hexagons"
click option "Hexagone" at bounding box center [0, 0] width 0 height 0
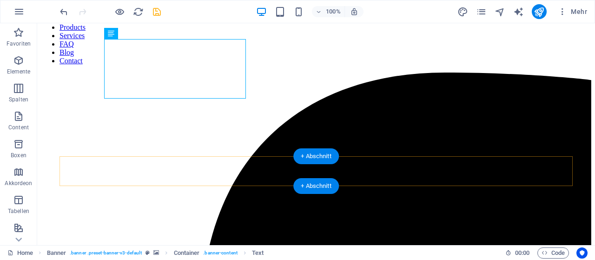
scroll to position [64, 0]
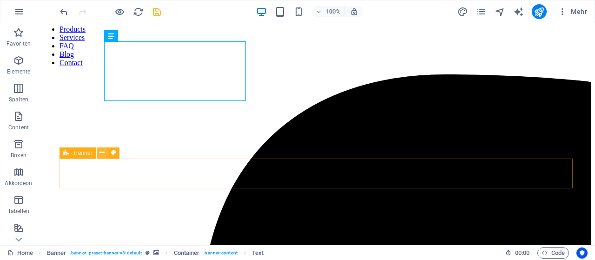
click at [105, 154] on icon at bounding box center [102, 153] width 5 height 10
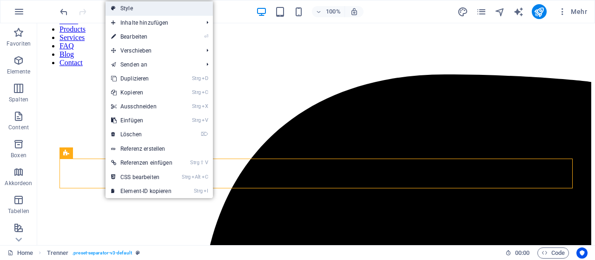
click at [143, 8] on link "Style" at bounding box center [159, 8] width 107 height 14
select select "zigzag"
select select "rem"
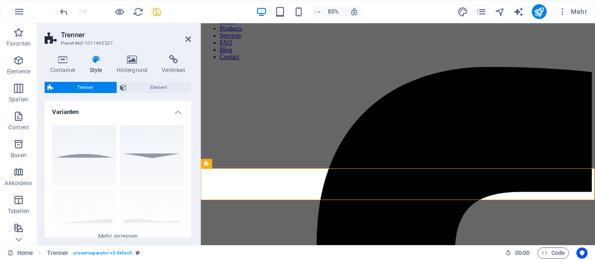
scroll to position [166, 0]
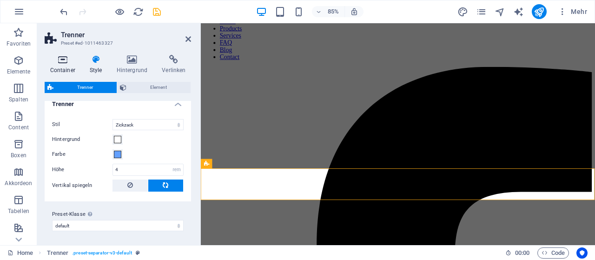
click at [71, 63] on icon at bounding box center [63, 59] width 36 height 9
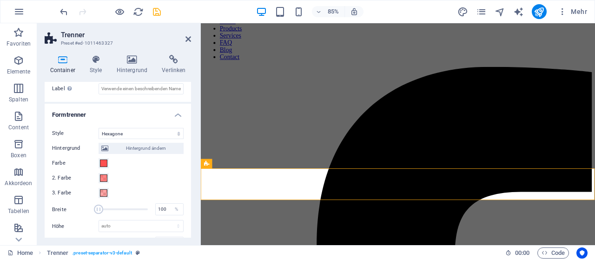
scroll to position [313, 0]
click at [99, 127] on select "Keine Dreieck Viereck Diagonal Polygon 1 Polygon 2 Zickzack Mehrere Zickzack We…" at bounding box center [141, 132] width 85 height 11
click at [147, 173] on div "2. Farbe" at bounding box center [118, 177] width 132 height 11
click at [99, 127] on select "Keine Dreieck Viereck Diagonal Polygon 1 Polygon 2 Zickzack Mehrere Zickzack We…" at bounding box center [141, 132] width 85 height 11
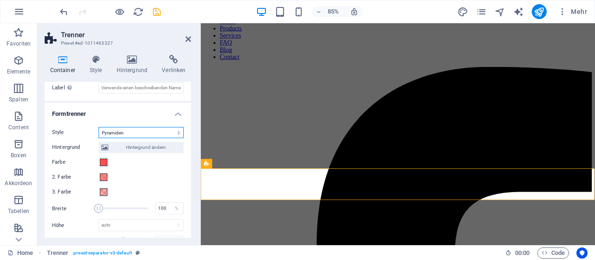
click option "Pyramiden" at bounding box center [0, 0] width 0 height 0
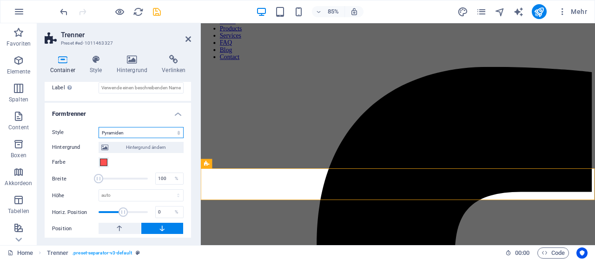
click at [99, 127] on select "Keine Dreieck Viereck Diagonal Polygon 1 Polygon 2 Zickzack Mehrere Zickzack We…" at bounding box center [141, 132] width 85 height 11
select select "none"
click option "Keine" at bounding box center [0, 0] width 0 height 0
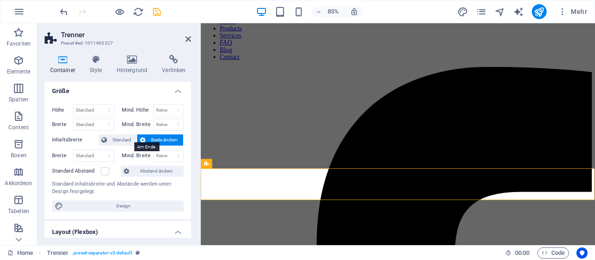
scroll to position [0, 0]
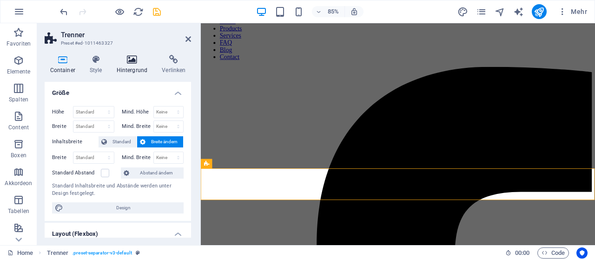
click at [136, 74] on h4 "Hintergrund" at bounding box center [134, 65] width 46 height 20
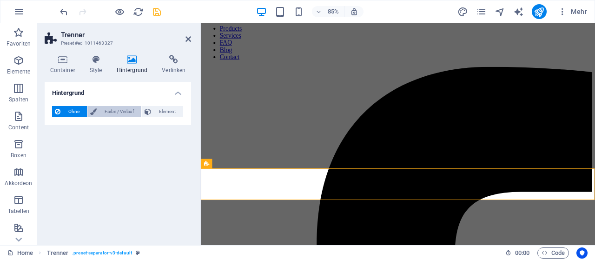
click at [129, 112] on span "Farbe / Verlauf" at bounding box center [119, 111] width 39 height 11
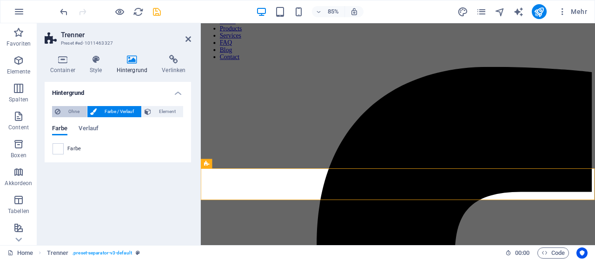
click at [70, 111] on span "Ohne" at bounding box center [73, 111] width 21 height 11
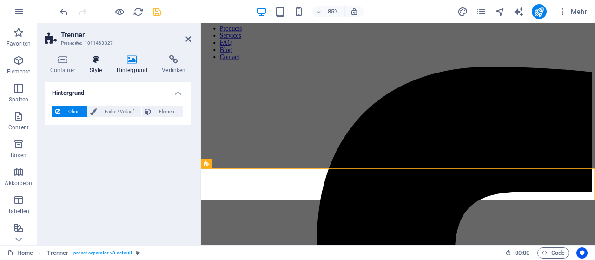
click at [97, 55] on icon at bounding box center [95, 59] width 23 height 9
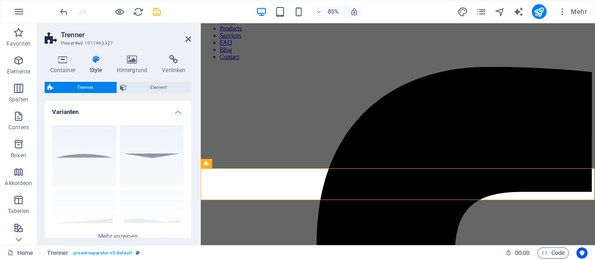
scroll to position [166, 0]
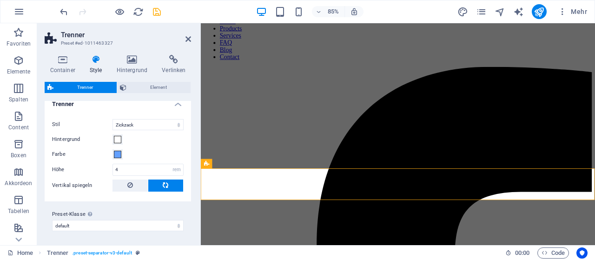
click at [72, 54] on div "Container Style Hintergrund Verlinken Größe Höhe Standard px rem % vh vw Mind. …" at bounding box center [117, 146] width 161 height 198
click at [64, 63] on icon at bounding box center [63, 59] width 36 height 9
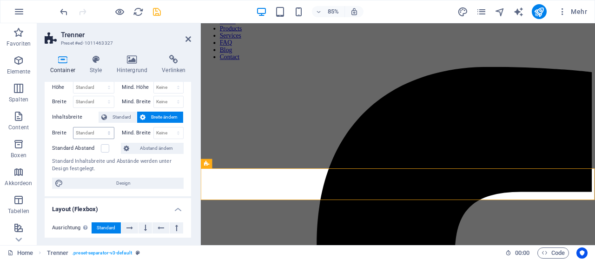
scroll to position [24, 0]
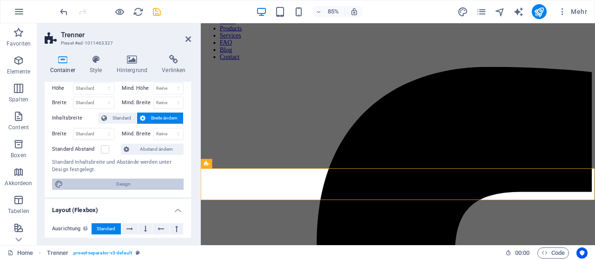
click at [102, 185] on span "Design" at bounding box center [123, 184] width 115 height 11
select select "rem"
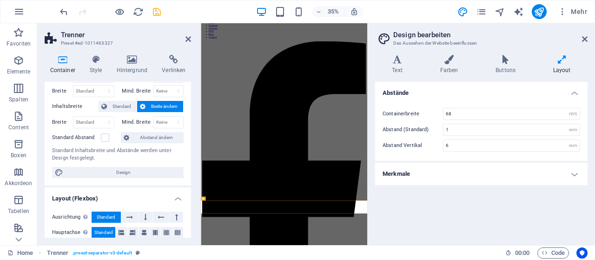
scroll to position [0, 0]
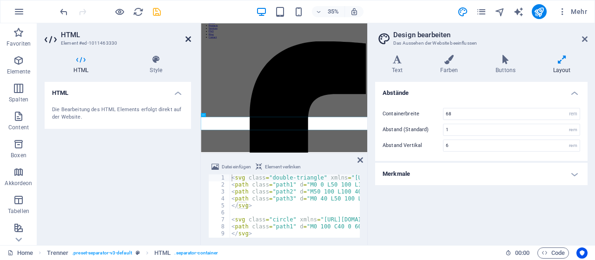
click at [190, 40] on icon at bounding box center [189, 38] width 6 height 7
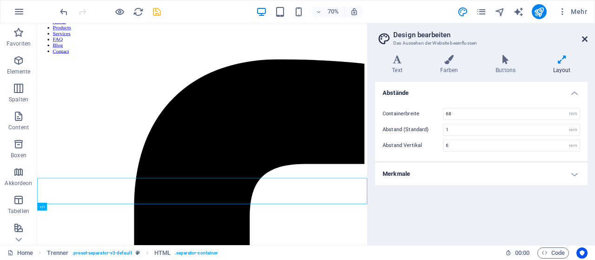
click at [586, 40] on icon at bounding box center [585, 38] width 6 height 7
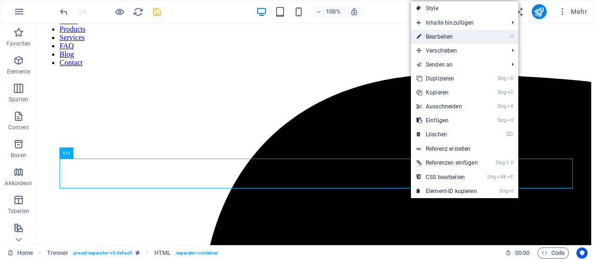
click at [473, 39] on link "⏎ Bearbeiten" at bounding box center [447, 37] width 73 height 14
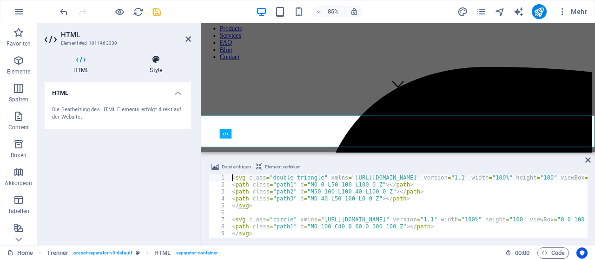
click at [161, 62] on icon at bounding box center [156, 59] width 70 height 9
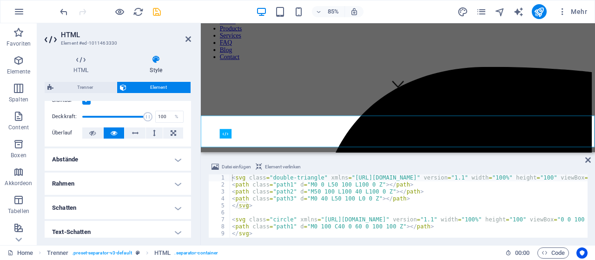
scroll to position [140, 0]
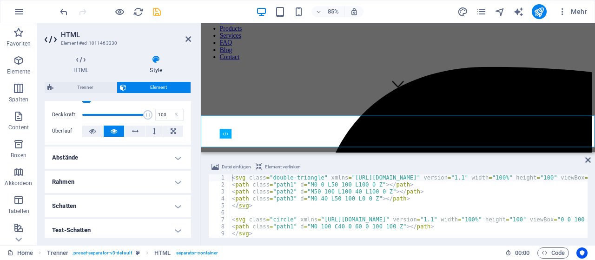
click at [110, 204] on h4 "Schatten" at bounding box center [118, 206] width 146 height 22
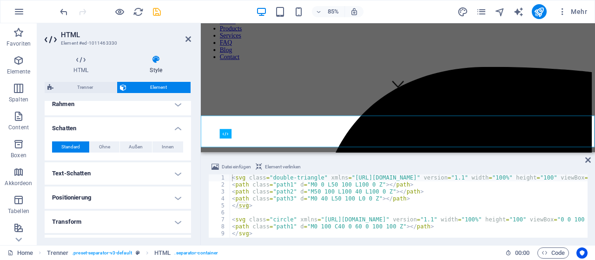
scroll to position [220, 0]
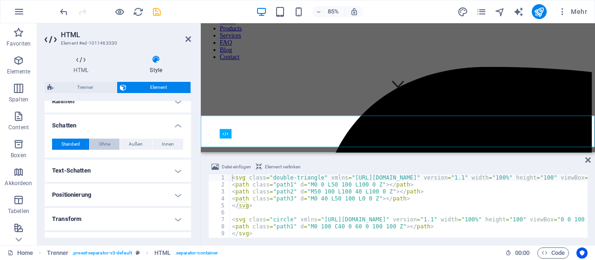
click at [108, 145] on span "Ohne" at bounding box center [104, 144] width 11 height 11
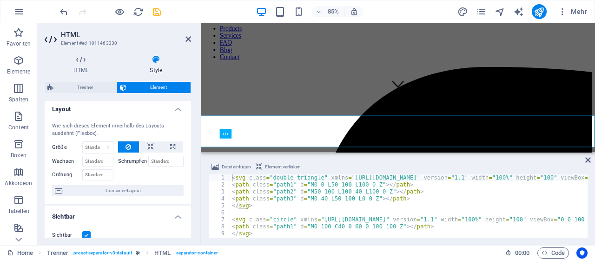
scroll to position [0, 0]
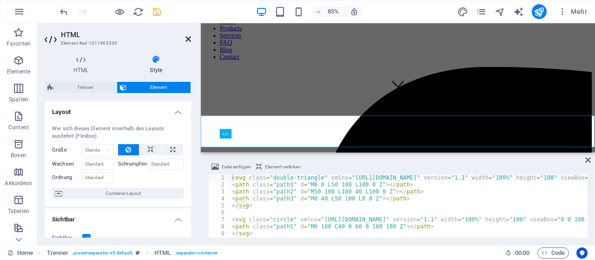
click at [187, 39] on icon at bounding box center [189, 38] width 6 height 7
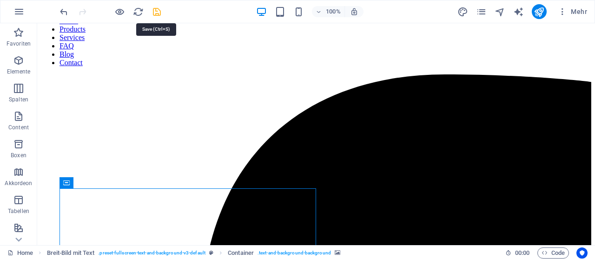
click at [156, 15] on icon "save" at bounding box center [157, 12] width 11 height 11
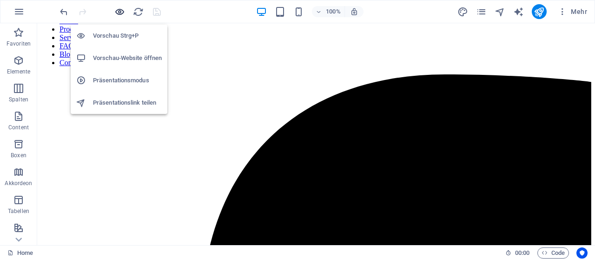
click at [119, 9] on icon "button" at bounding box center [119, 12] width 11 height 11
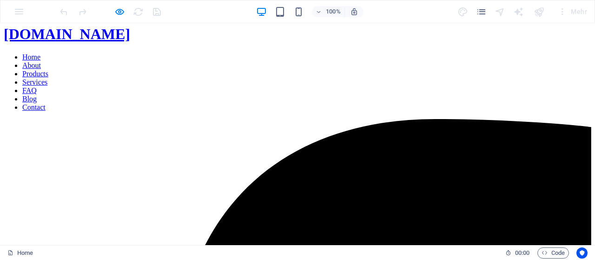
scroll to position [16, 0]
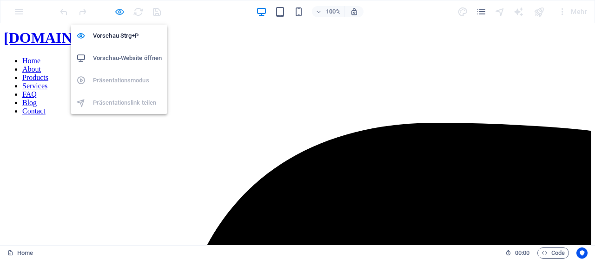
click at [114, 14] on icon "button" at bounding box center [119, 12] width 11 height 11
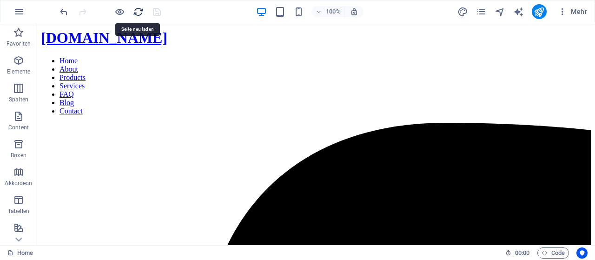
click at [138, 11] on icon "reload" at bounding box center [138, 12] width 11 height 11
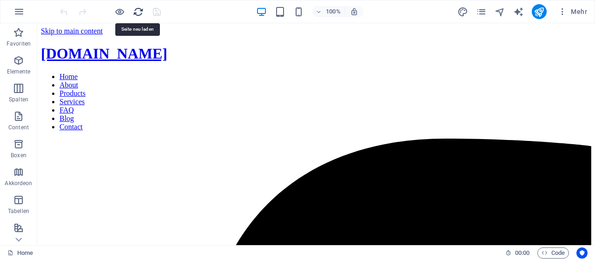
scroll to position [0, 0]
click at [182, 245] on div "Home 00 : 00 Code" at bounding box center [297, 252] width 595 height 15
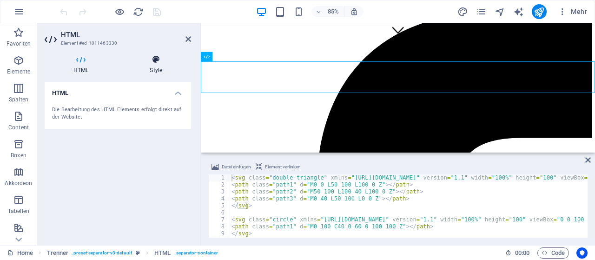
click at [161, 59] on icon at bounding box center [156, 59] width 70 height 9
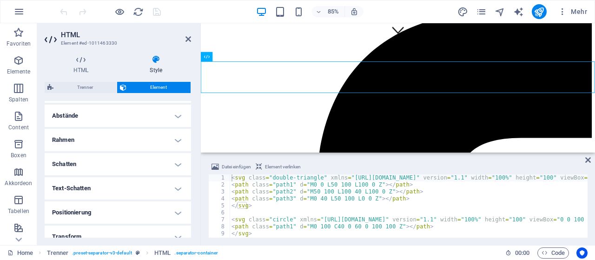
scroll to position [193, 0]
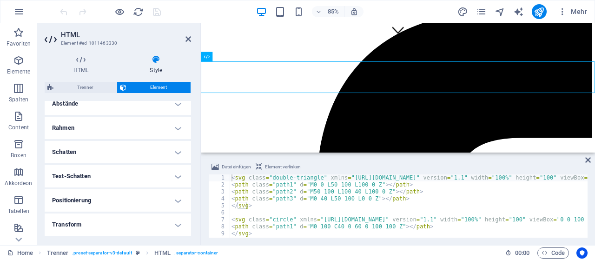
click at [122, 151] on h4 "Schatten" at bounding box center [118, 152] width 146 height 22
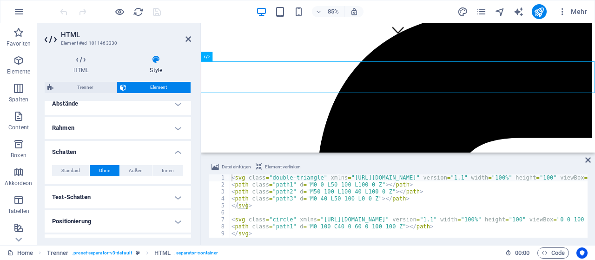
click at [115, 193] on h4 "Text-Schatten" at bounding box center [118, 197] width 146 height 22
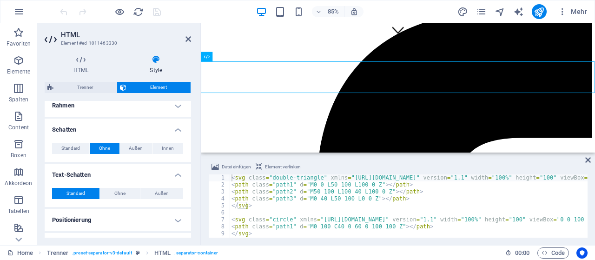
scroll to position [223, 0]
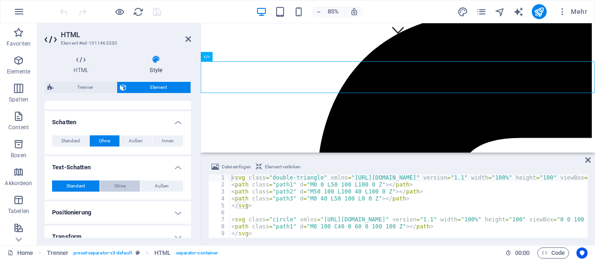
click at [120, 184] on span "Ohne" at bounding box center [119, 185] width 11 height 11
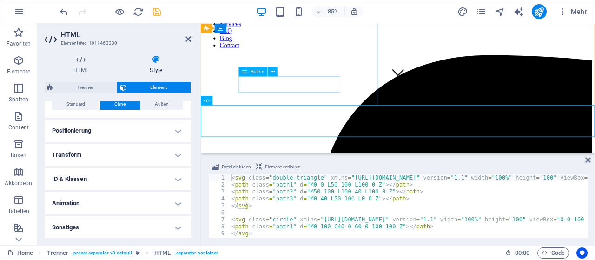
scroll to position [76, 0]
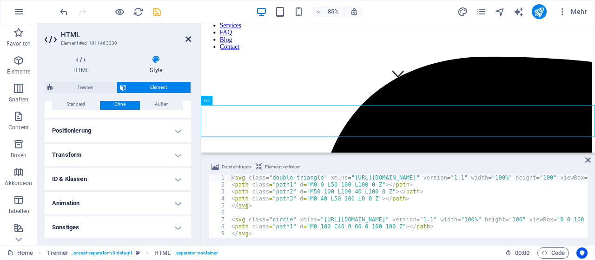
click at [188, 41] on icon at bounding box center [189, 38] width 6 height 7
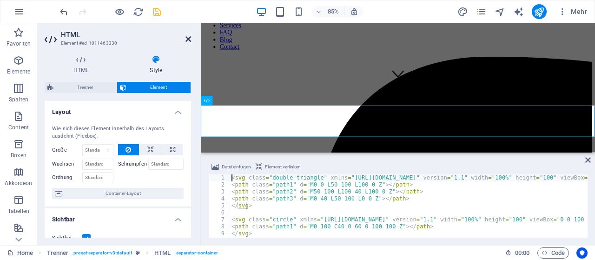
click at [188, 37] on icon at bounding box center [189, 38] width 6 height 7
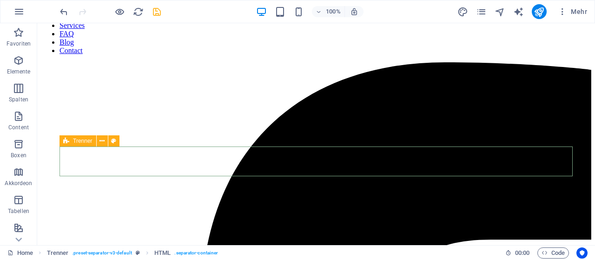
click at [66, 142] on icon at bounding box center [66, 140] width 6 height 11
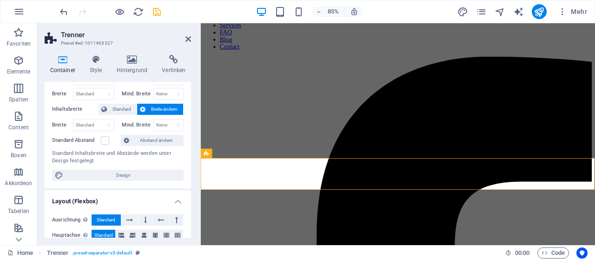
scroll to position [0, 0]
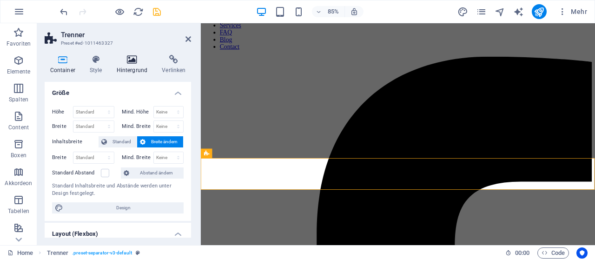
click at [127, 57] on icon at bounding box center [132, 59] width 42 height 9
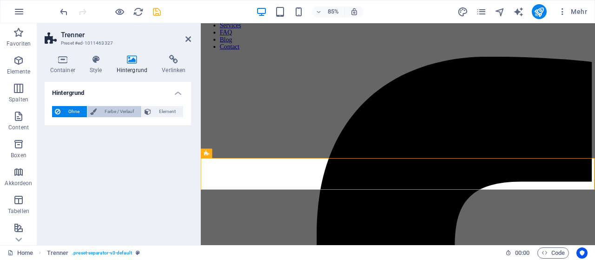
click at [113, 109] on span "Farbe / Verlauf" at bounding box center [119, 111] width 39 height 11
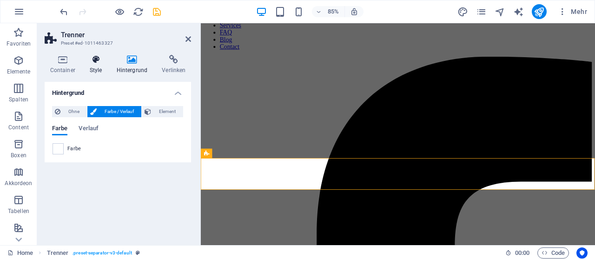
click at [99, 62] on icon at bounding box center [95, 59] width 23 height 9
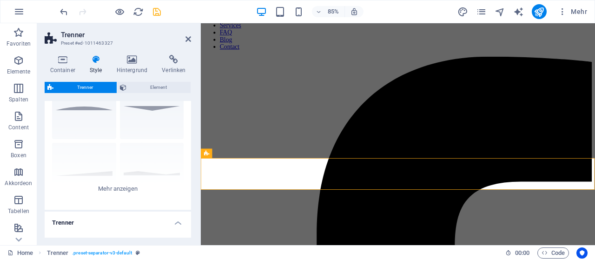
scroll to position [56, 0]
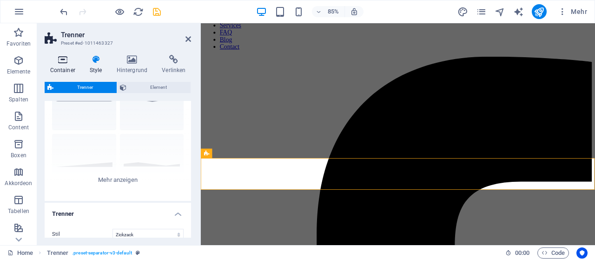
click at [64, 66] on h4 "Container" at bounding box center [65, 65] width 40 height 20
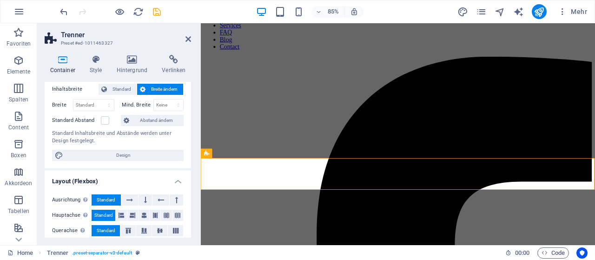
scroll to position [53, 0]
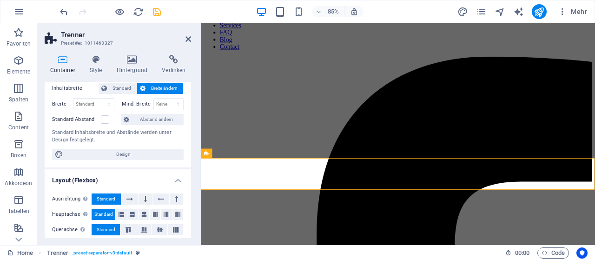
click at [118, 158] on span "Design" at bounding box center [123, 154] width 115 height 11
select select "rem"
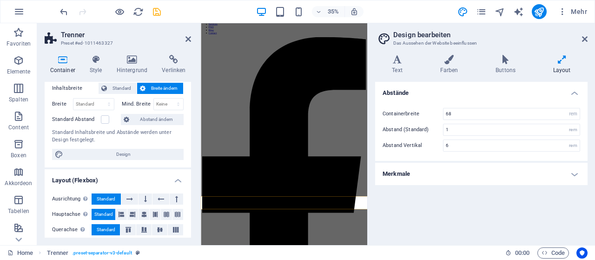
click at [429, 176] on h4 "Merkmale" at bounding box center [481, 174] width 213 height 22
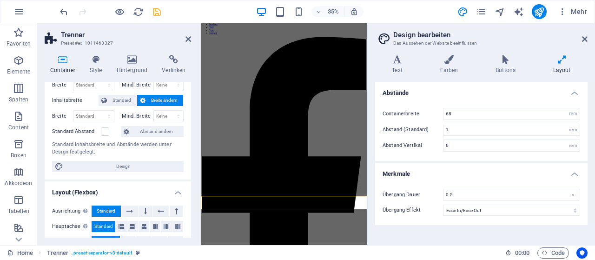
scroll to position [41, 0]
click at [133, 64] on icon at bounding box center [132, 59] width 42 height 9
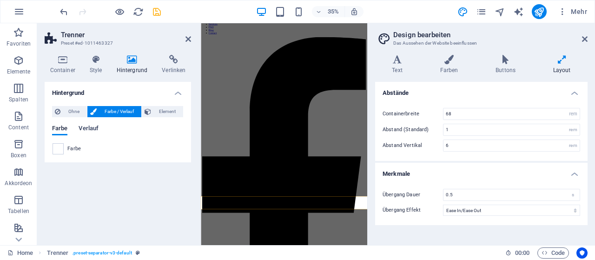
click at [91, 130] on span "Verlauf" at bounding box center [89, 129] width 20 height 13
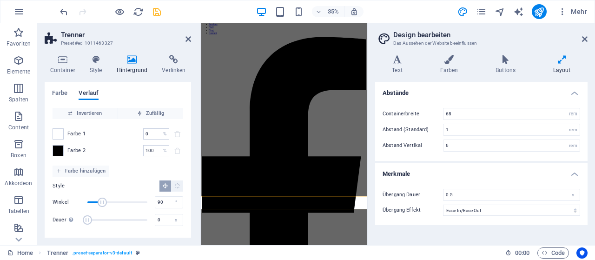
scroll to position [0, 0]
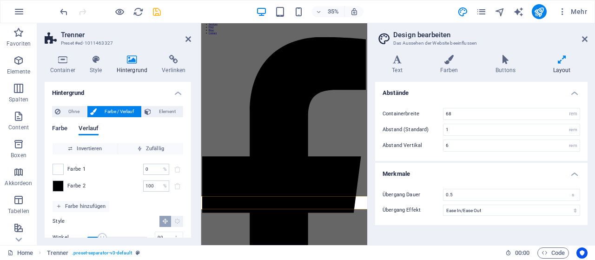
click at [63, 131] on span "Farbe" at bounding box center [59, 129] width 15 height 13
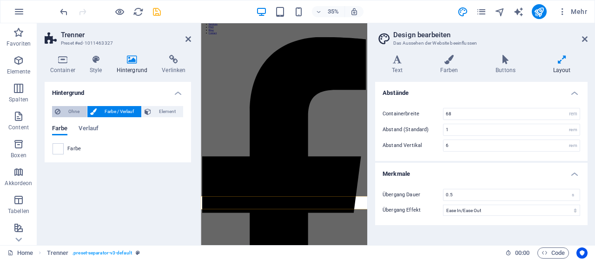
click at [76, 109] on span "Ohne" at bounding box center [73, 111] width 21 height 11
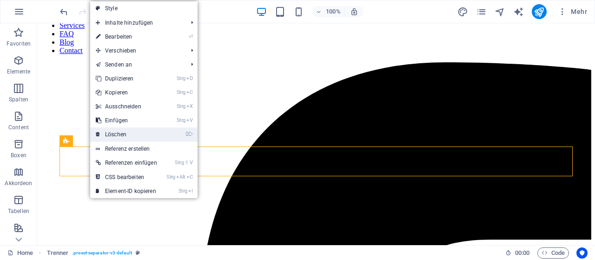
click at [111, 135] on link "⌦ Löschen" at bounding box center [126, 134] width 73 height 14
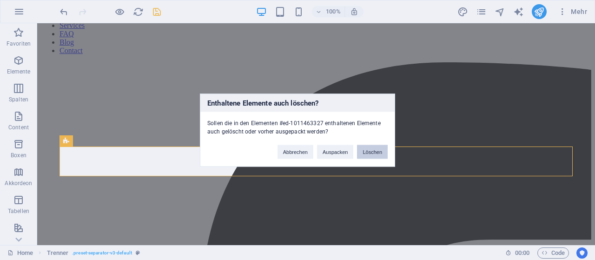
click at [373, 150] on button "Löschen" at bounding box center [372, 152] width 31 height 14
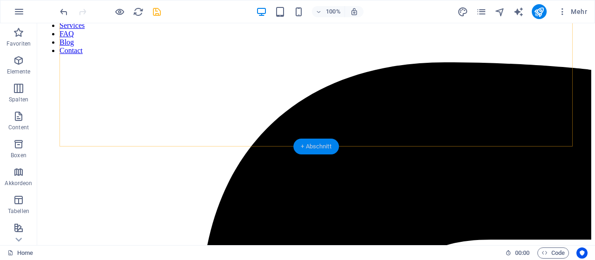
click at [329, 142] on div "+ Abschnitt" at bounding box center [316, 147] width 46 height 16
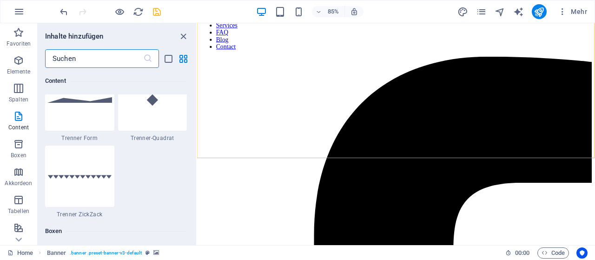
scroll to position [2417, 0]
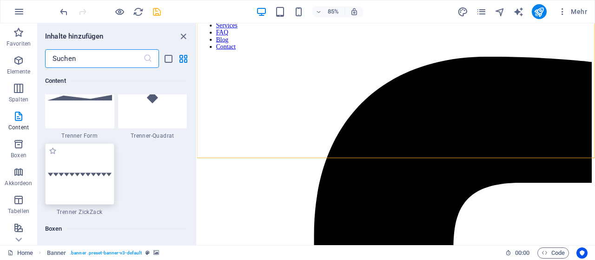
click at [85, 171] on div at bounding box center [79, 173] width 69 height 61
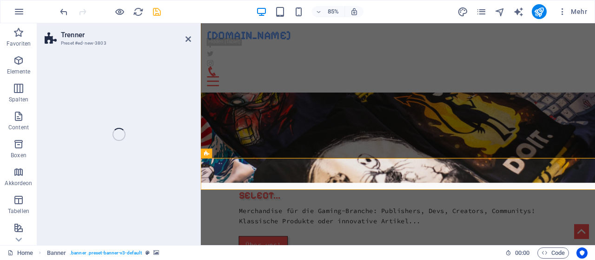
select select "zigzag"
select select "rem"
select select "preset-separator-v3-zigzag"
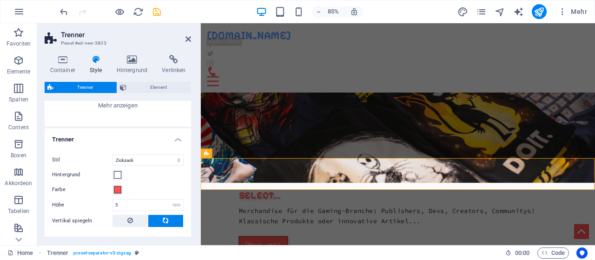
scroll to position [139, 0]
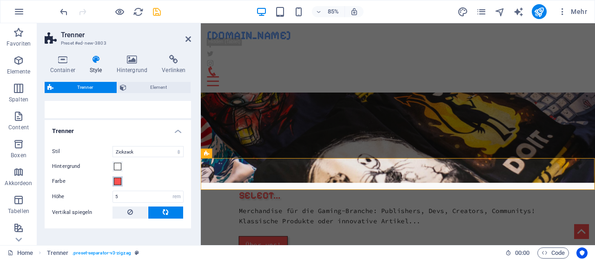
click at [120, 180] on span at bounding box center [117, 181] width 7 height 7
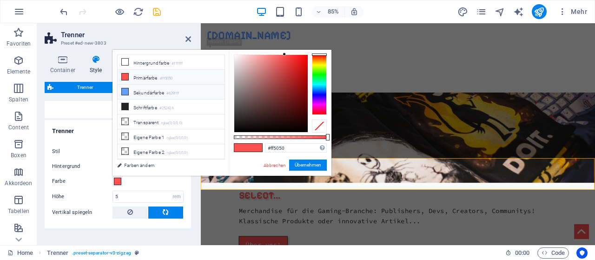
click at [153, 90] on li "Sekundärfarbe #629fff" at bounding box center [171, 92] width 107 height 15
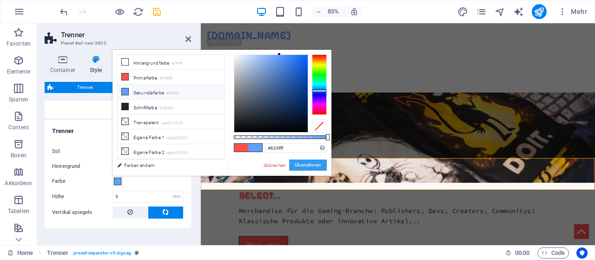
click at [320, 164] on button "Übernehmen" at bounding box center [308, 165] width 38 height 11
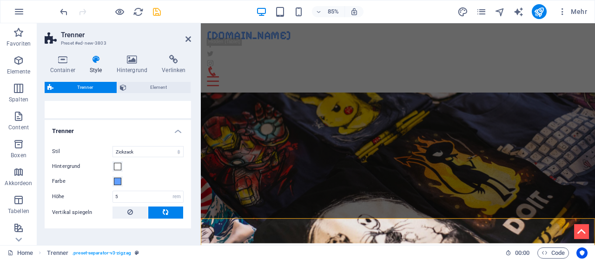
scroll to position [0, 0]
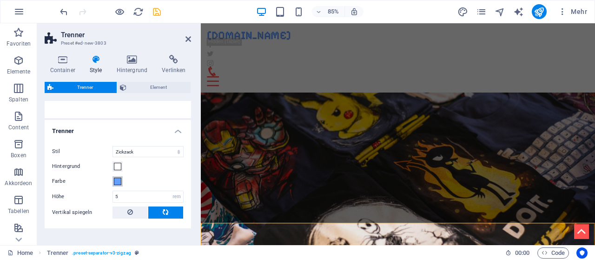
click at [122, 181] on button "Farbe" at bounding box center [118, 181] width 10 height 10
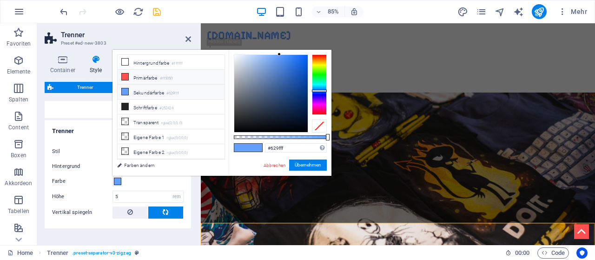
click at [169, 80] on small "#ff5050" at bounding box center [166, 78] width 13 height 7
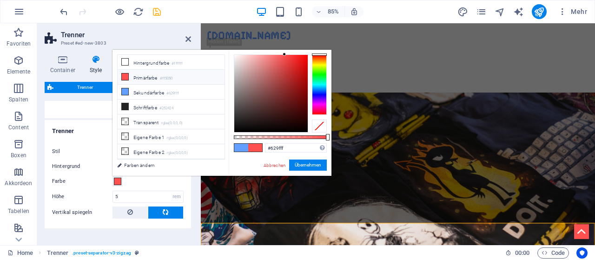
type input "#ff5050"
click at [316, 165] on button "Übernehmen" at bounding box center [308, 165] width 38 height 11
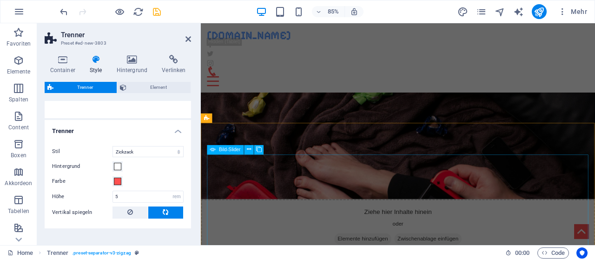
scroll to position [380, 0]
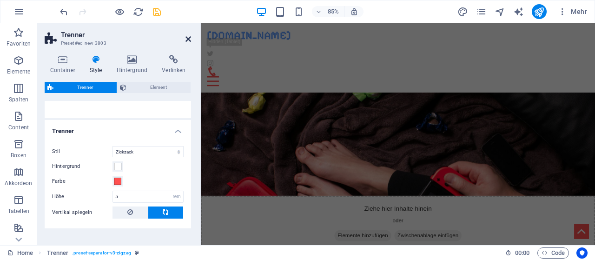
click at [191, 40] on icon at bounding box center [189, 38] width 6 height 7
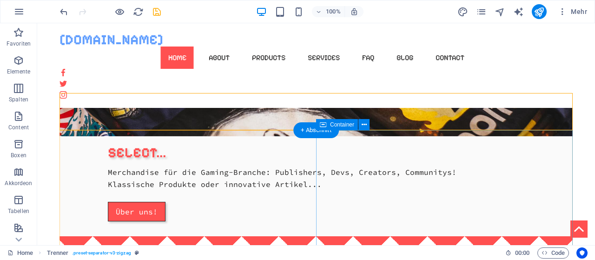
scroll to position [126, 0]
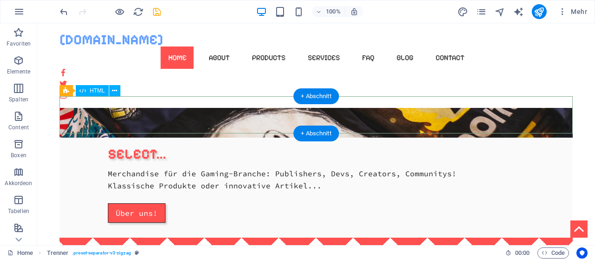
click at [101, 238] on div at bounding box center [316, 256] width 513 height 37
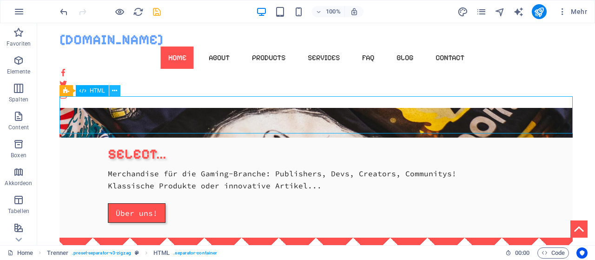
click at [118, 87] on button at bounding box center [114, 90] width 11 height 11
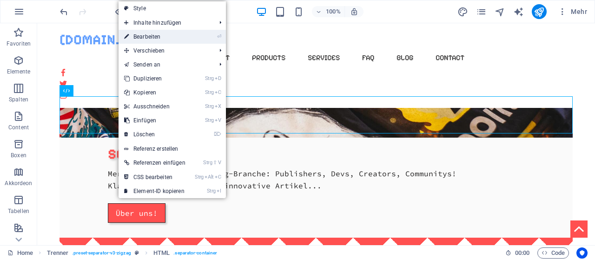
click at [160, 36] on link "⏎ Bearbeiten" at bounding box center [155, 37] width 73 height 14
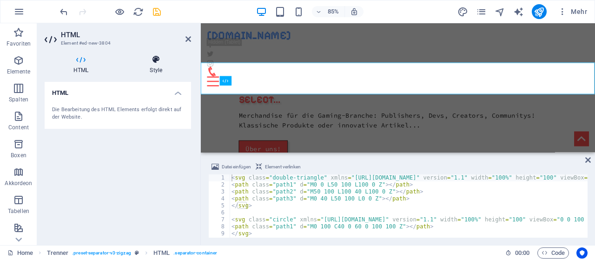
click at [151, 55] on icon at bounding box center [156, 59] width 70 height 9
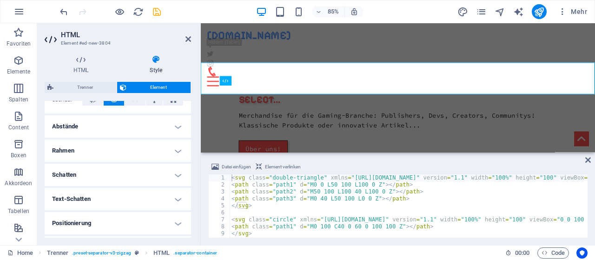
scroll to position [150, 0]
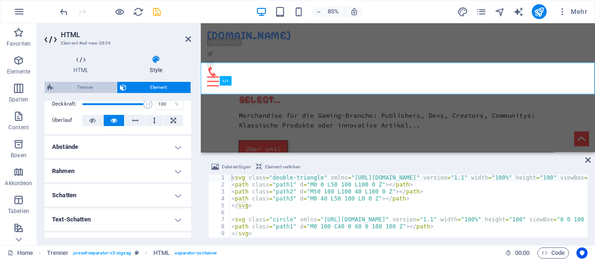
click at [88, 86] on span "Trenner" at bounding box center [85, 87] width 58 height 11
select select "zigzag"
select select "rem"
select select "preset-separator-v3-zigzag"
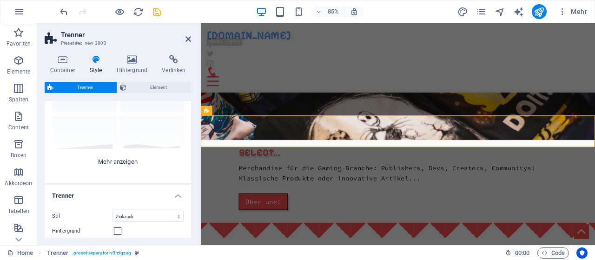
scroll to position [166, 0]
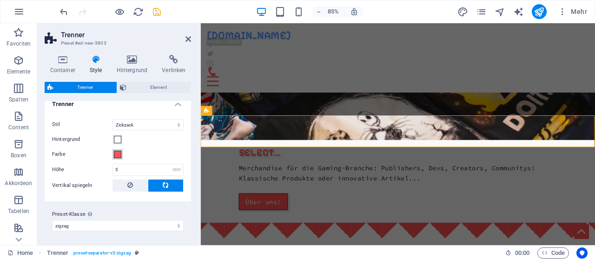
click at [117, 154] on span at bounding box center [117, 154] width 7 height 7
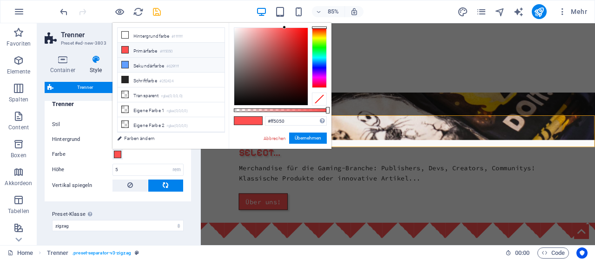
click at [149, 59] on li "Sekundärfarbe #629fff" at bounding box center [171, 65] width 107 height 15
type input "#629fff"
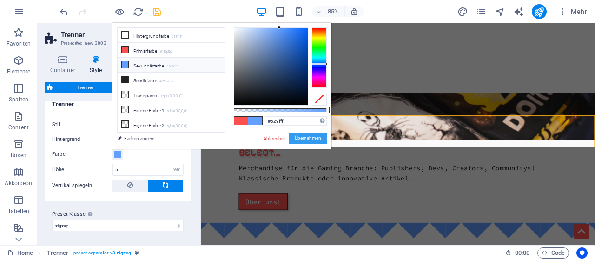
click at [304, 138] on button "Übernehmen" at bounding box center [308, 138] width 38 height 11
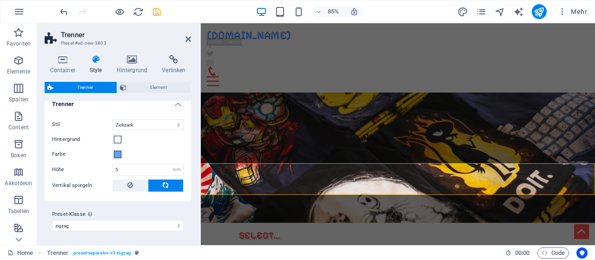
scroll to position [0, 0]
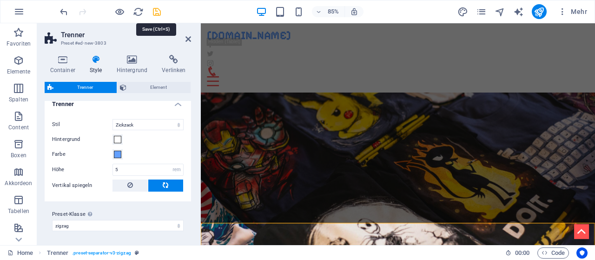
click at [160, 9] on icon "save" at bounding box center [157, 12] width 11 height 11
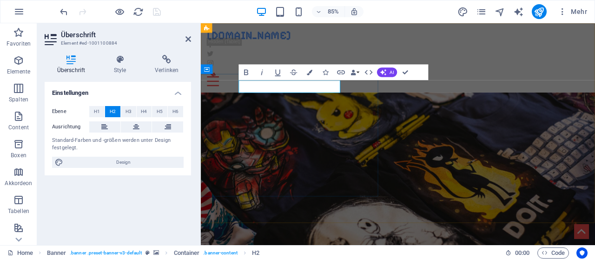
drag, startPoint x: 284, startPoint y: 95, endPoint x: 248, endPoint y: 101, distance: 36.3
click at [476, 151] on figure at bounding box center [433, 169] width 464 height 235
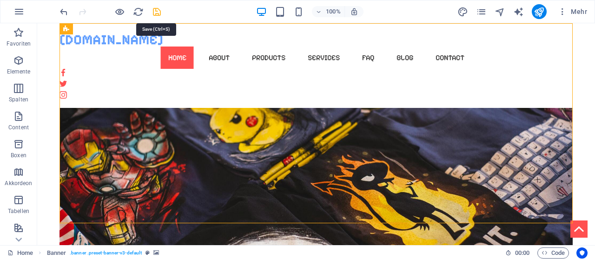
click at [160, 13] on icon "save" at bounding box center [157, 12] width 11 height 11
